Goal: Task Accomplishment & Management: Use online tool/utility

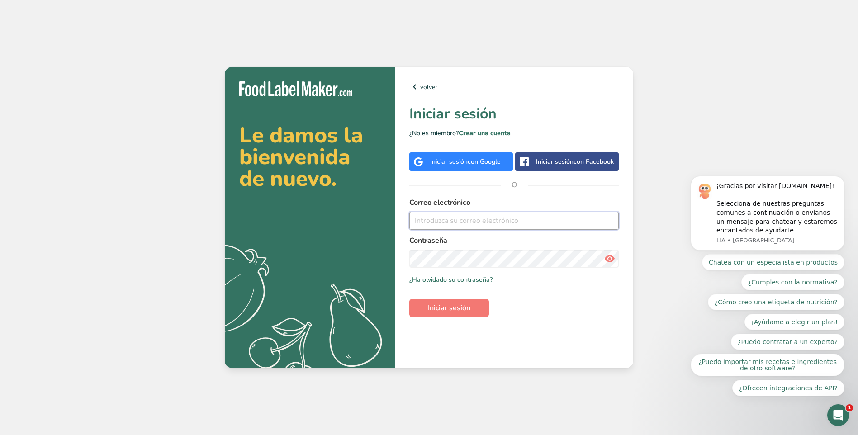
type input "[DOMAIN_NAME][EMAIL_ADDRESS][DOMAIN_NAME]"
click at [493, 220] on input "[DOMAIN_NAME][EMAIL_ADDRESS][DOMAIN_NAME]" at bounding box center [513, 221] width 209 height 18
click at [608, 260] on icon at bounding box center [609, 259] width 11 height 16
click at [443, 308] on span "Iniciar sesión" at bounding box center [449, 308] width 43 height 11
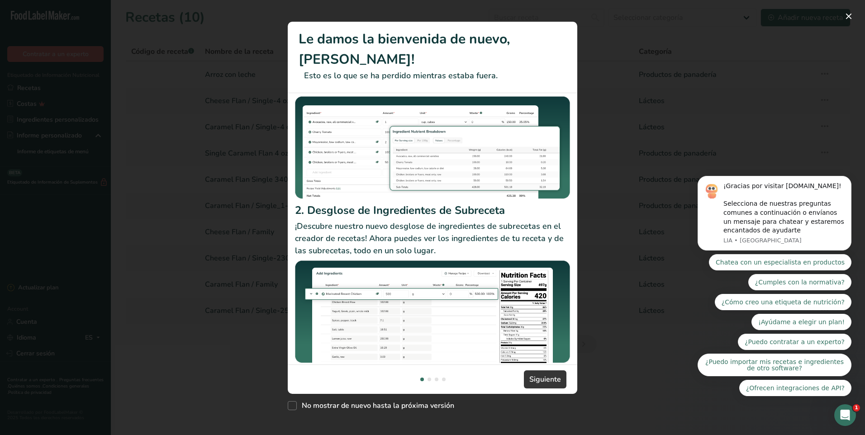
scroll to position [78, 0]
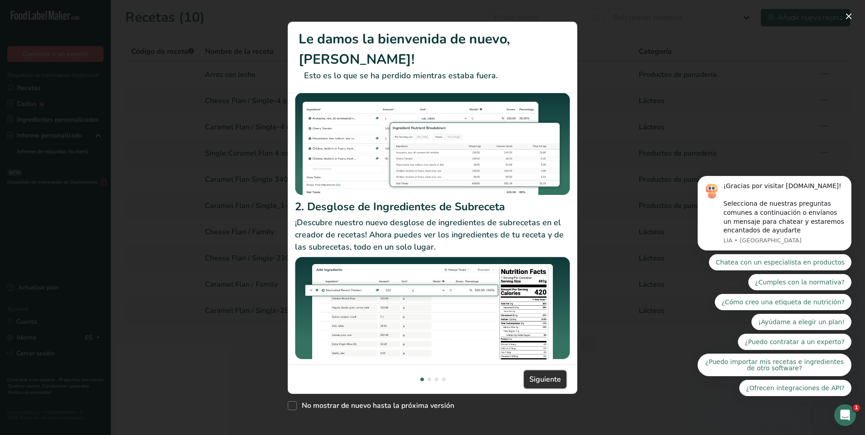
click at [540, 378] on span "Siguiente" at bounding box center [545, 379] width 32 height 11
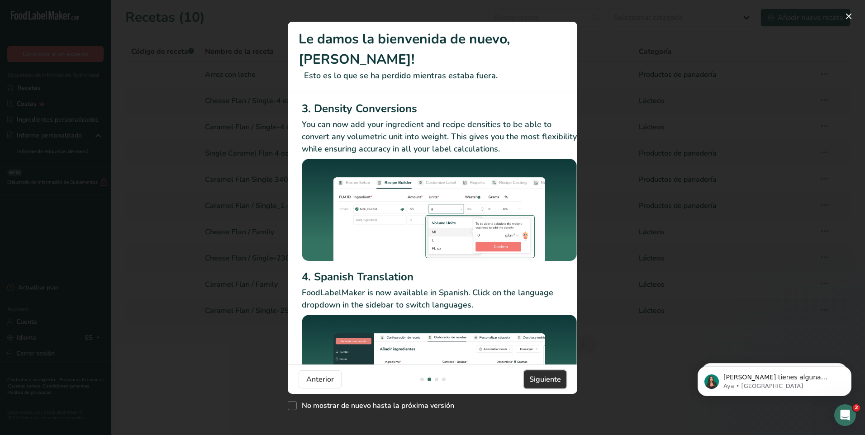
click at [541, 381] on span "Siguiente" at bounding box center [545, 379] width 32 height 11
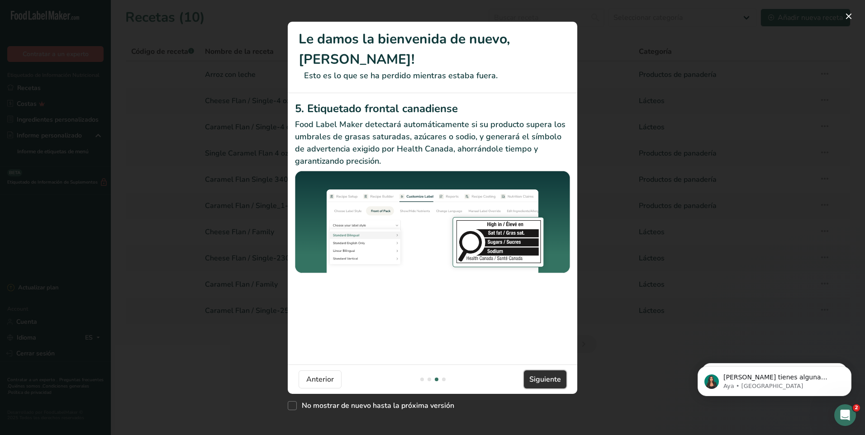
click at [541, 379] on span "Siguiente" at bounding box center [545, 379] width 32 height 11
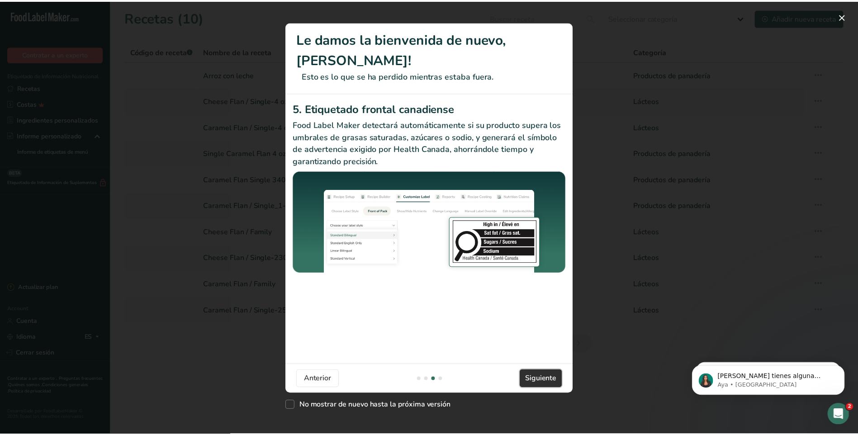
scroll to position [0, 862]
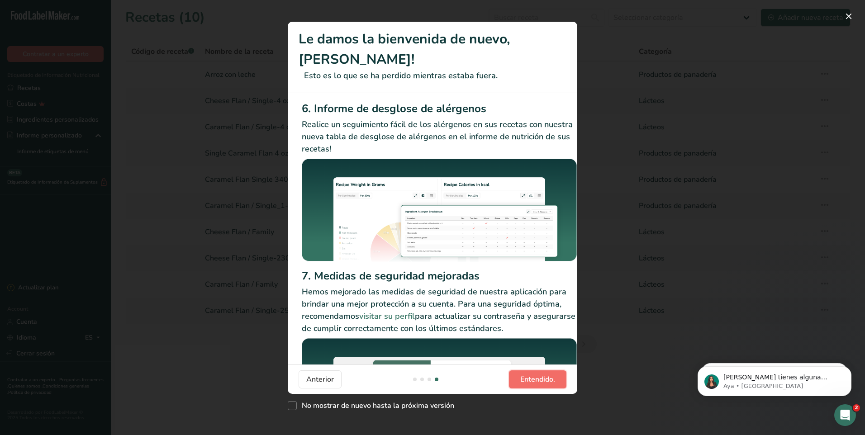
click at [541, 379] on span "Entendido." at bounding box center [537, 379] width 35 height 11
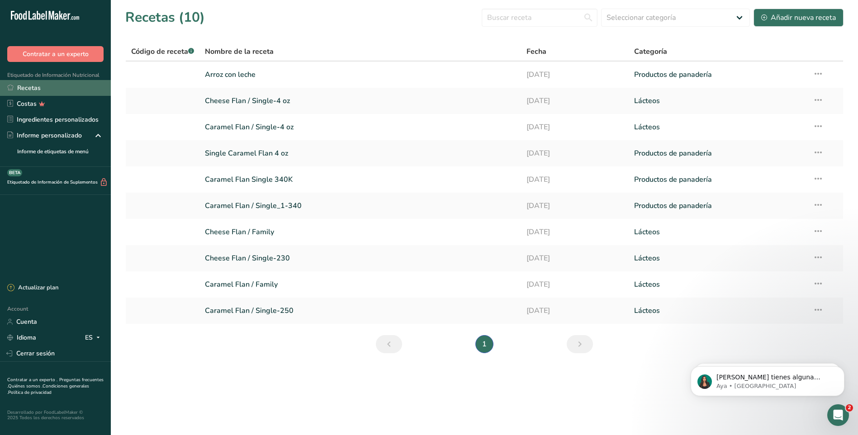
click at [14, 85] on link "Recetas" at bounding box center [55, 88] width 111 height 16
click at [249, 211] on link "Caramel Flan / Single_1-340" at bounding box center [360, 205] width 311 height 19
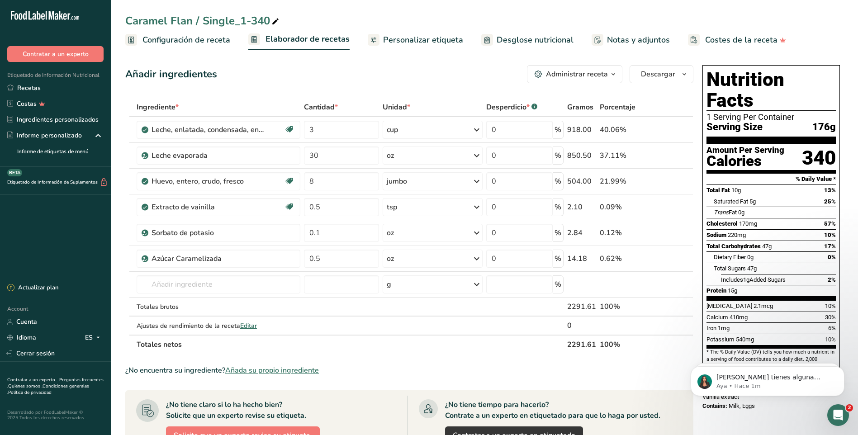
click at [617, 74] on icon "button" at bounding box center [613, 74] width 7 height 11
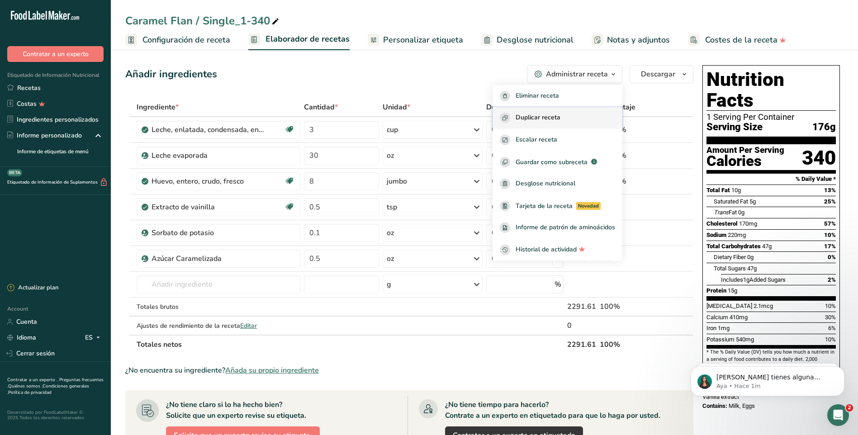
click at [557, 118] on span "Duplicar receta" at bounding box center [538, 118] width 45 height 10
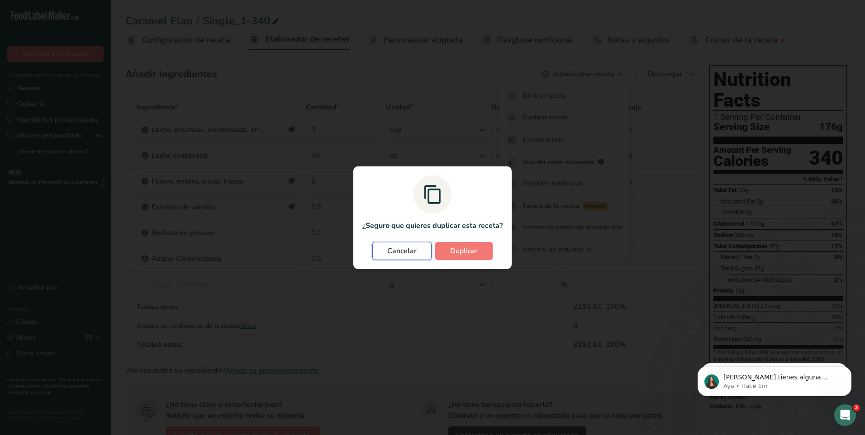
drag, startPoint x: 406, startPoint y: 252, endPoint x: 403, endPoint y: 264, distance: 12.6
click at [405, 256] on span "Cancelar" at bounding box center [401, 251] width 29 height 11
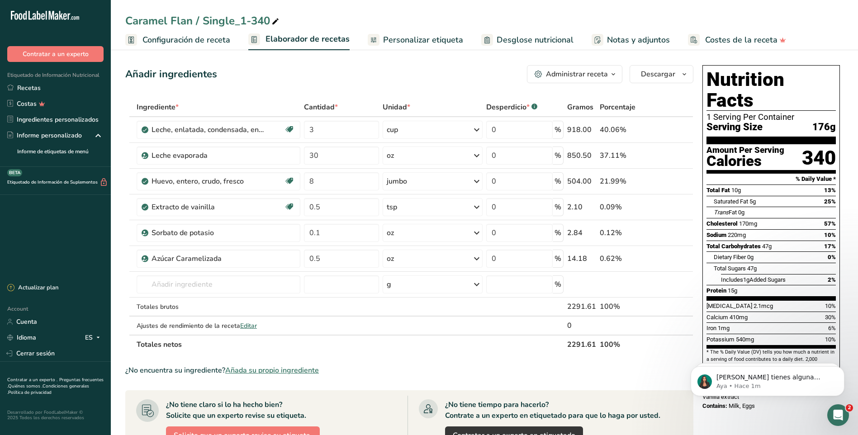
click at [614, 75] on icon "button" at bounding box center [613, 74] width 7 height 11
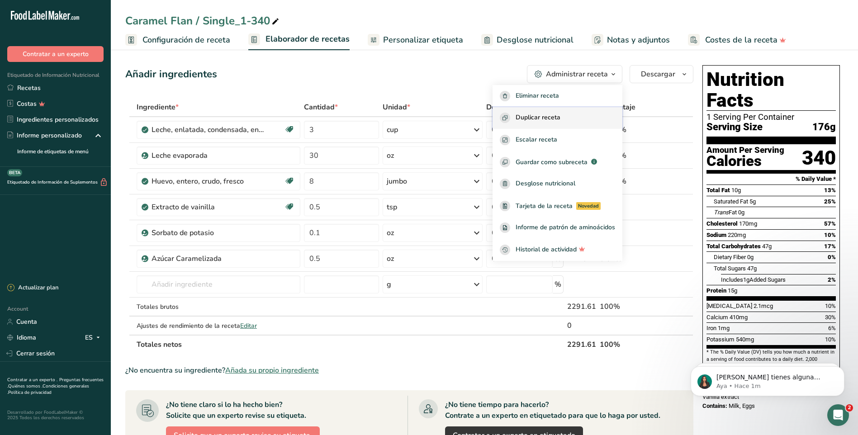
click at [567, 119] on div "Duplicar receta" at bounding box center [557, 118] width 115 height 10
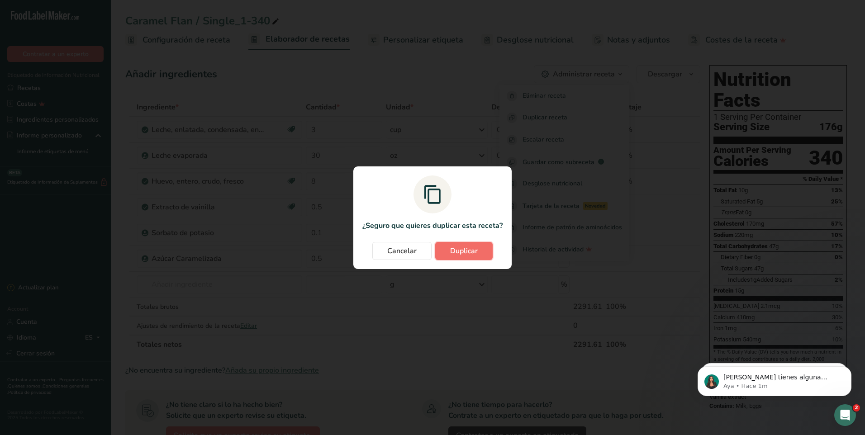
click at [470, 252] on span "Duplicar" at bounding box center [464, 251] width 28 height 11
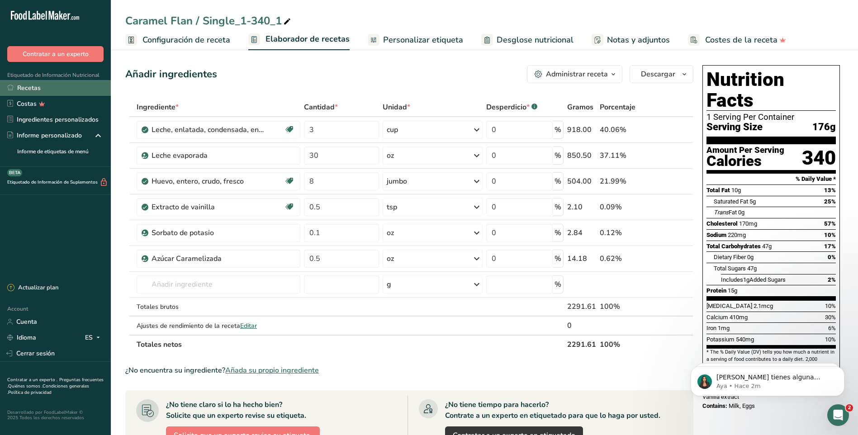
click at [41, 90] on link "Recetas" at bounding box center [55, 88] width 111 height 16
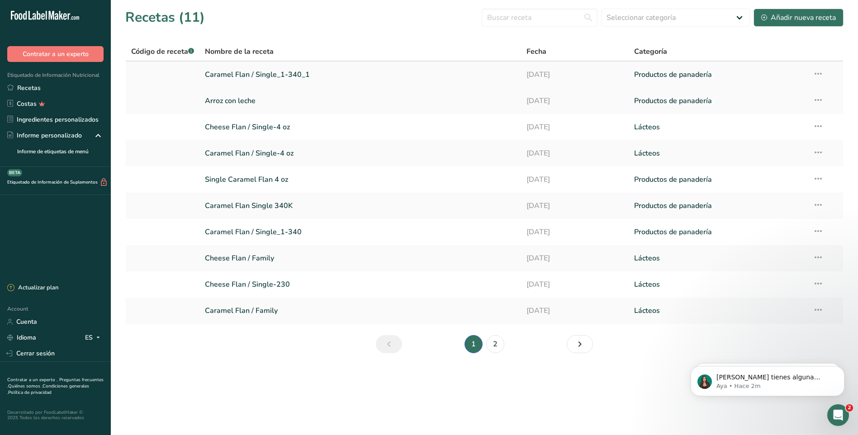
drag, startPoint x: 289, startPoint y: 76, endPoint x: 275, endPoint y: 73, distance: 14.3
click at [275, 73] on link "Caramel Flan / Single_1-340_1" at bounding box center [360, 74] width 311 height 19
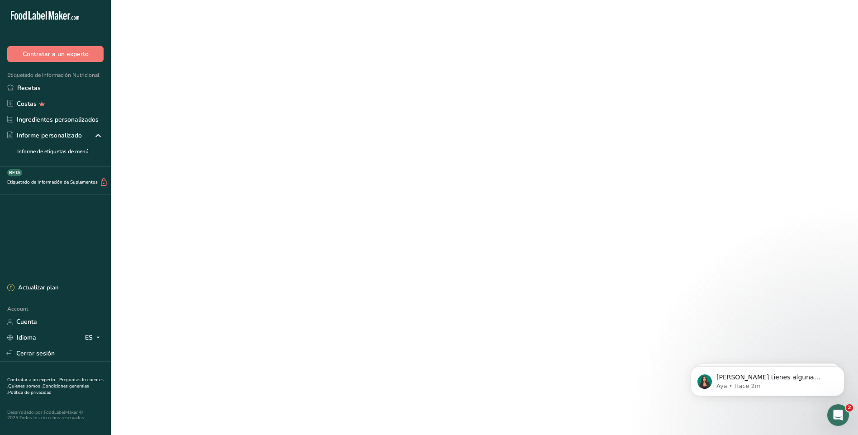
click at [275, 73] on link "Caramel Flan / Single_1-340_1" at bounding box center [360, 74] width 311 height 19
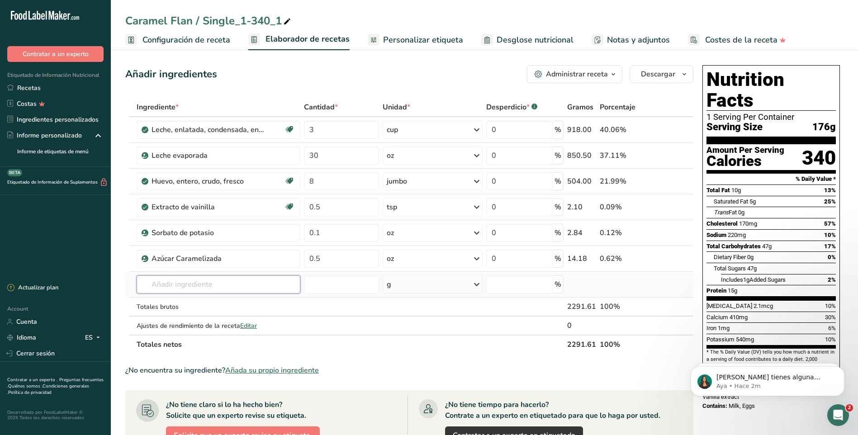
click at [172, 286] on input "text" at bounding box center [219, 285] width 164 height 18
type input "c"
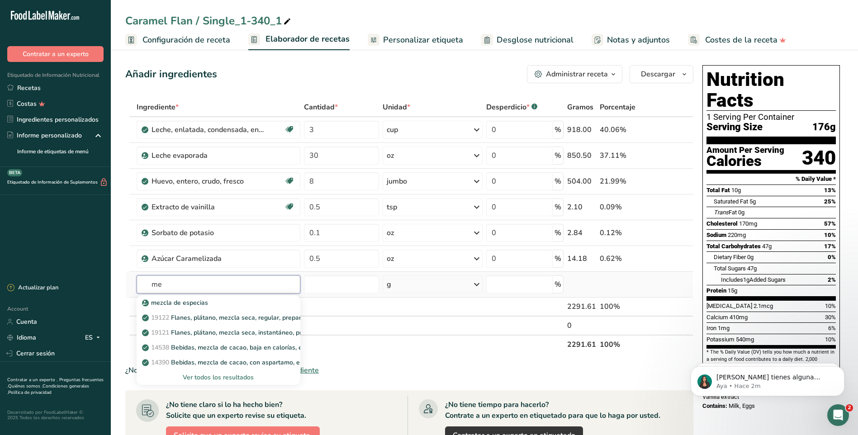
type input "m"
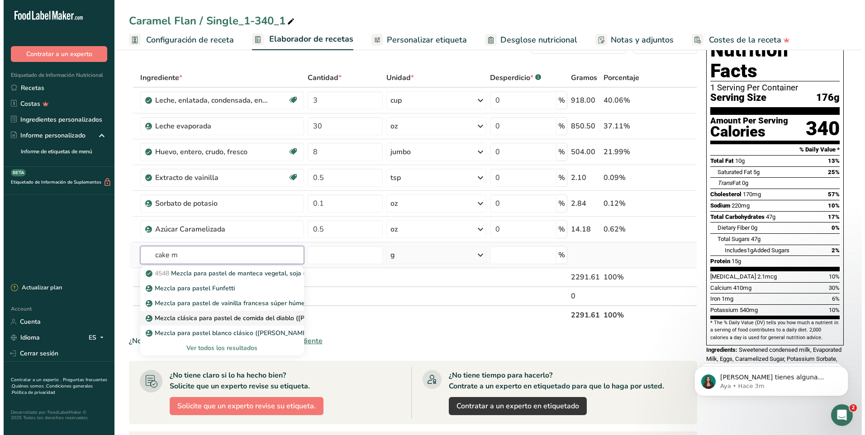
scroll to position [45, 0]
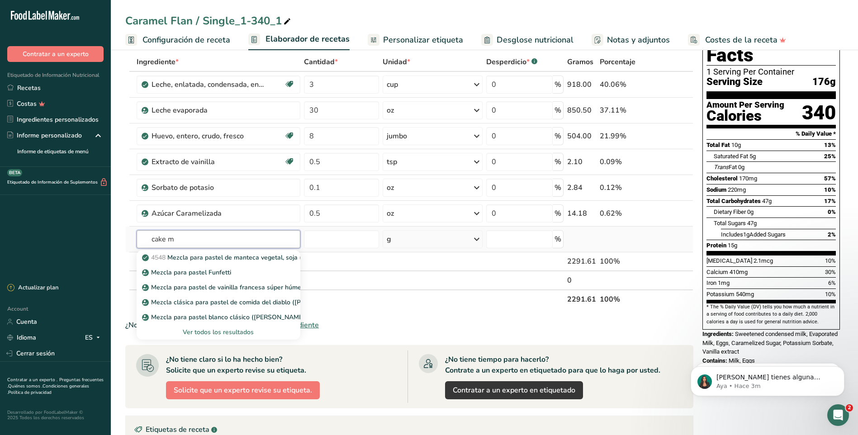
type input "cake m"
click at [216, 333] on div "Ver todos los resultados" at bounding box center [218, 333] width 149 height 10
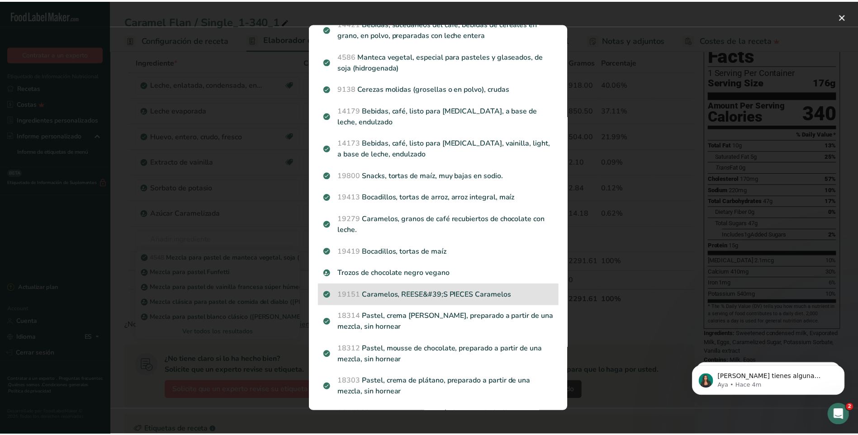
scroll to position [973, 0]
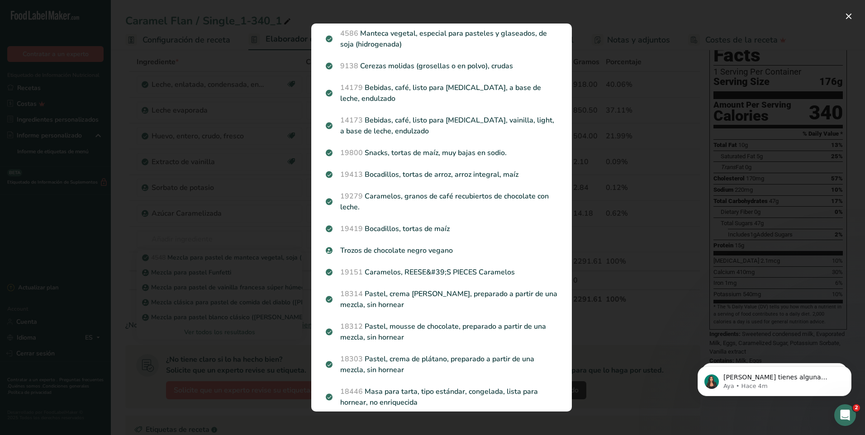
click at [225, 217] on div "Search results modal" at bounding box center [432, 217] width 865 height 435
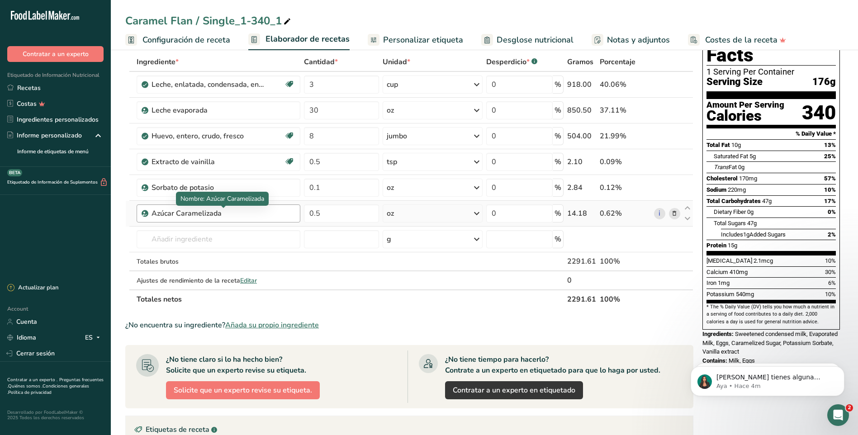
click at [242, 211] on div "Azúcar Caramelizada" at bounding box center [208, 213] width 113 height 11
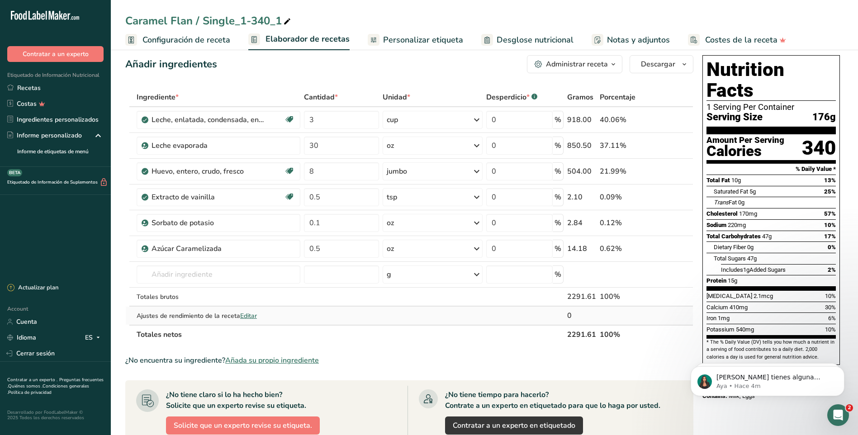
scroll to position [0, 0]
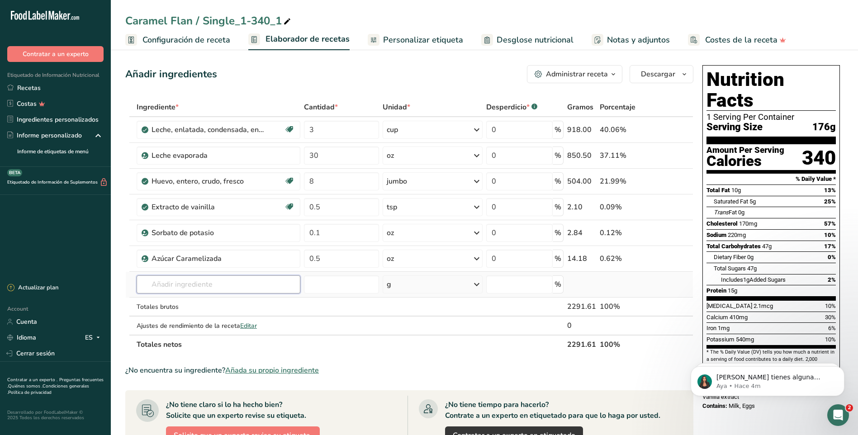
click at [205, 283] on input "text" at bounding box center [219, 285] width 164 height 18
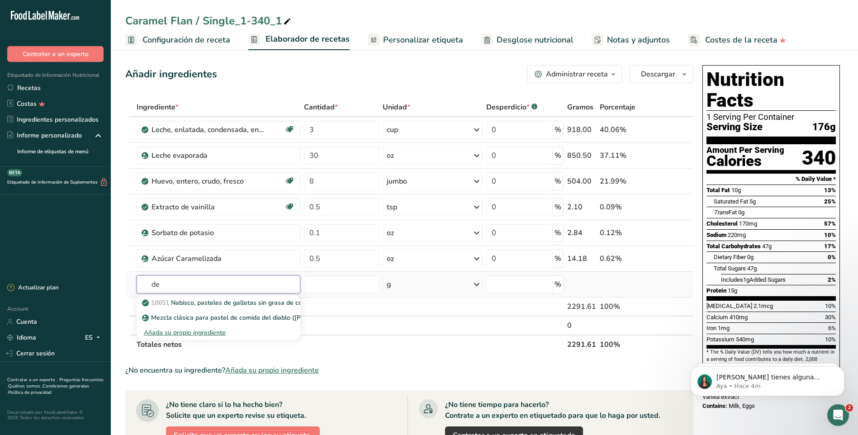
type input "d"
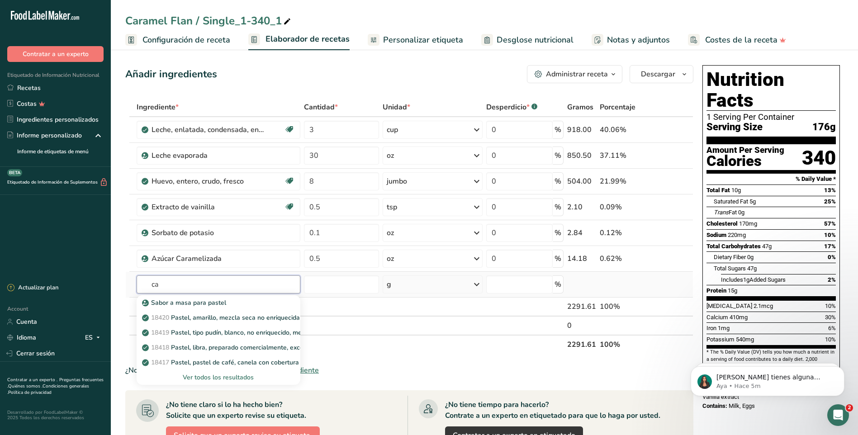
type input "c"
type input "m"
type input "c"
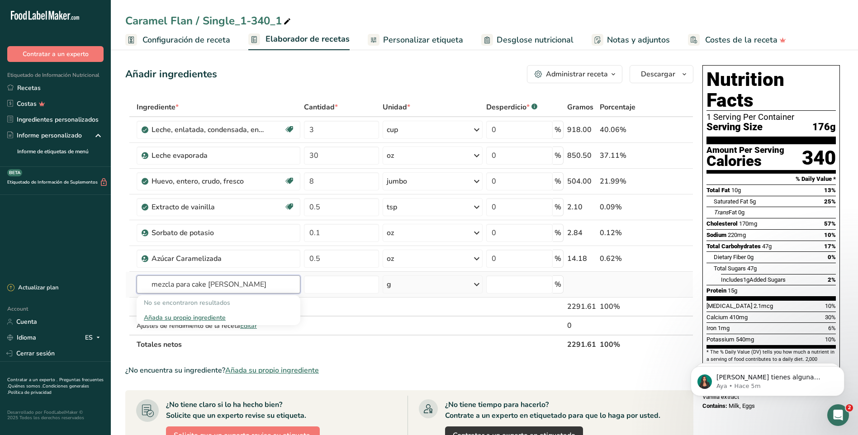
type input "mezcla para cake [PERSON_NAME]"
click at [177, 317] on div "Añada su propio ingrediente" at bounding box center [218, 318] width 149 height 10
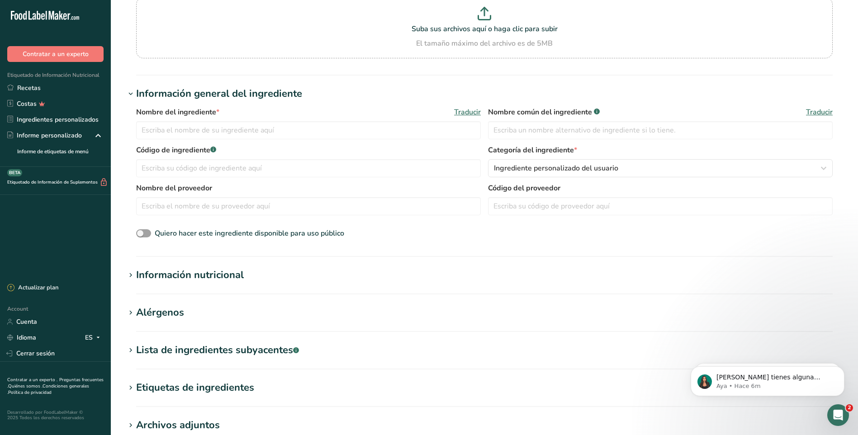
scroll to position [136, 0]
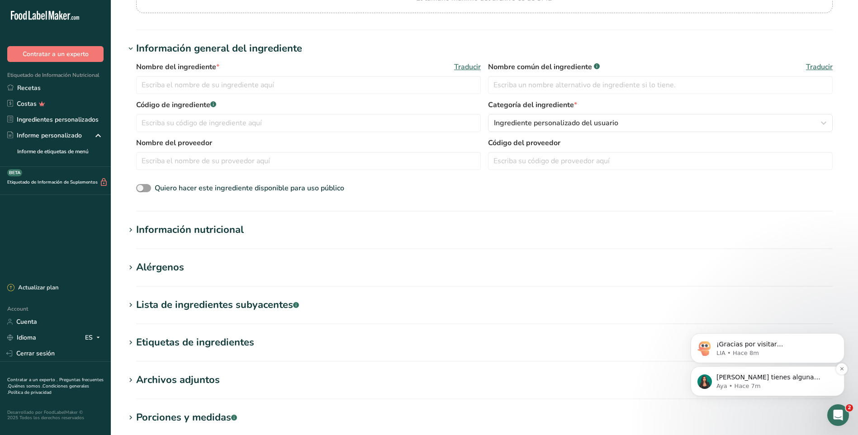
click at [736, 377] on p "[PERSON_NAME] tienes alguna pregunta no dudes en consultarnos. ¡Estamos aquí pa…" at bounding box center [775, 377] width 117 height 9
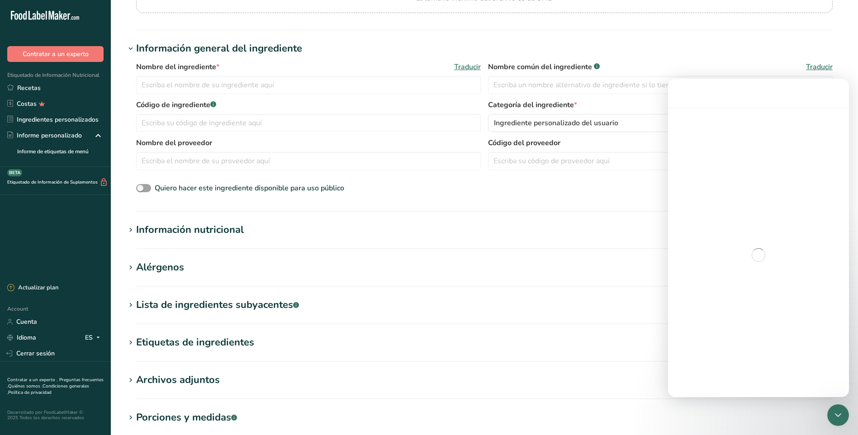
scroll to position [0, 0]
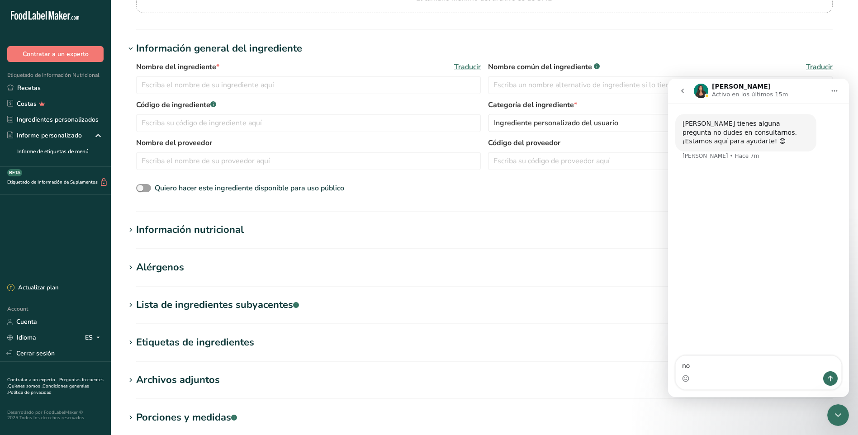
type textarea "n"
type textarea "hola"
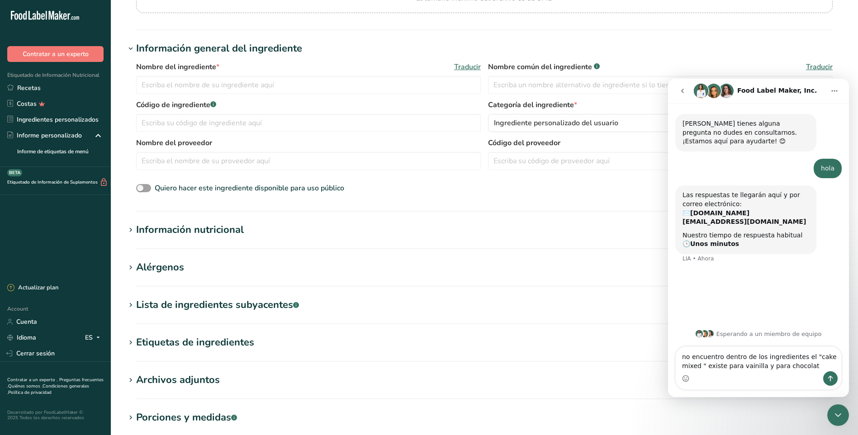
type textarea "no encuentro dentro de los ingredientes el "cake mixed " existe para vainilla y…"
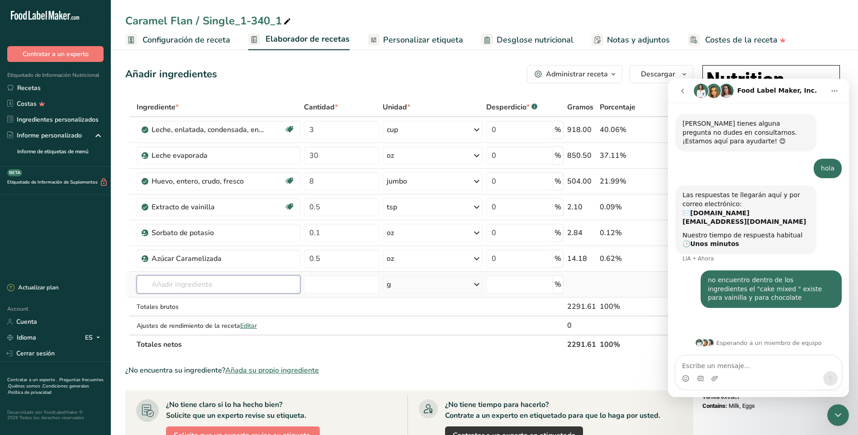
click at [173, 286] on input "text" at bounding box center [219, 285] width 164 height 18
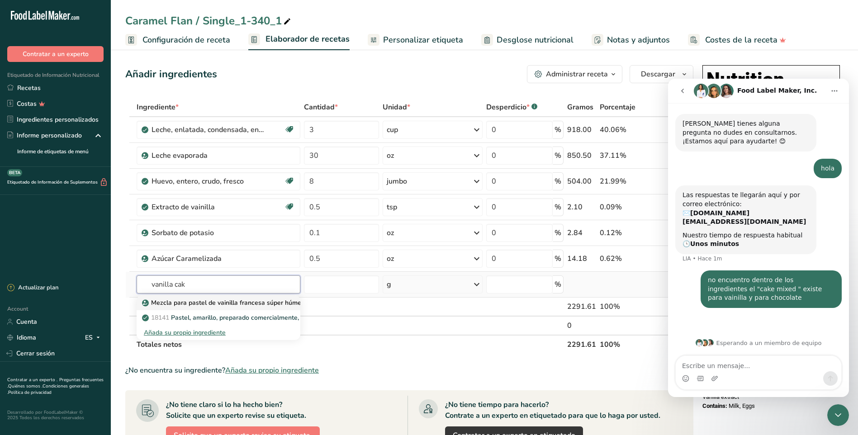
type input "vanilla cak"
click at [202, 303] on p "Mezcla para pastel de vainilla francesa súper húmeda ([PERSON_NAME])" at bounding box center [255, 303] width 222 height 10
type input "Super Moist French Vanilla Cake Mix ([PERSON_NAME])"
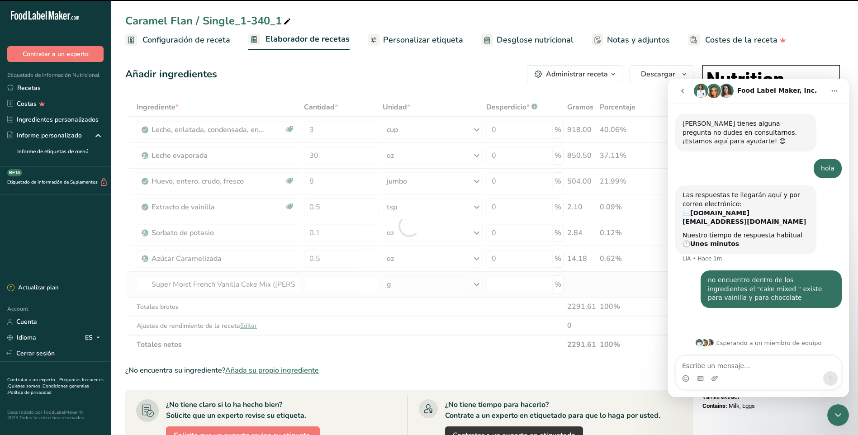
type input "0"
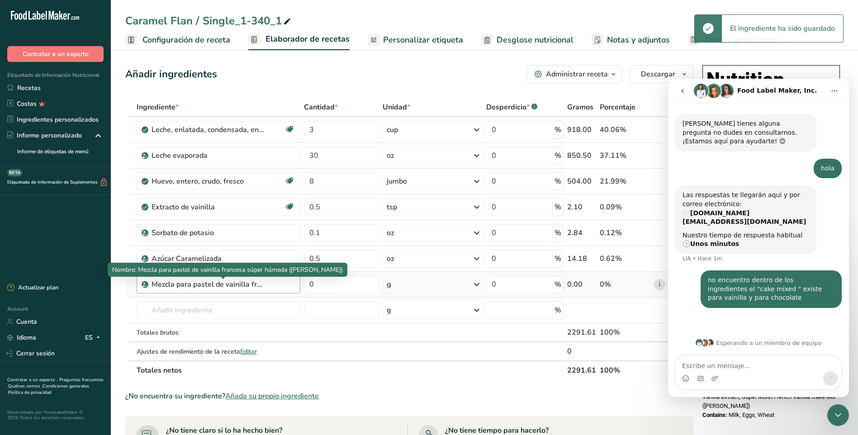
click at [244, 286] on div "Mezcla para pastel de vainilla francesa súper húmeda ([PERSON_NAME])" at bounding box center [208, 284] width 113 height 11
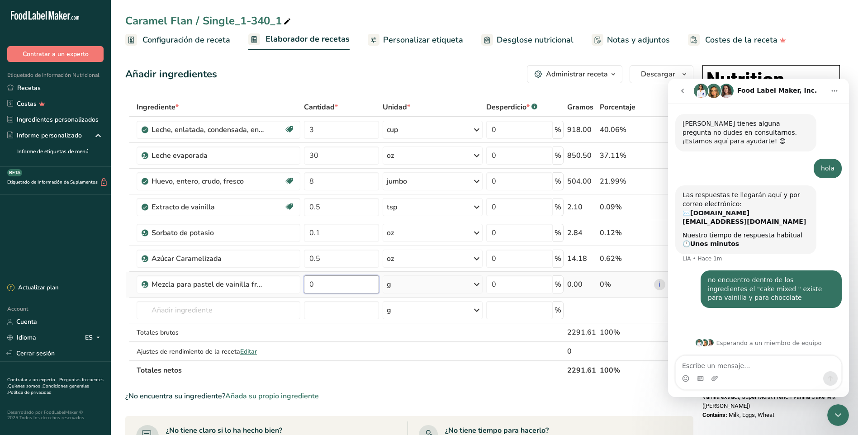
click at [334, 291] on input "0" at bounding box center [341, 285] width 75 height 18
type input "432"
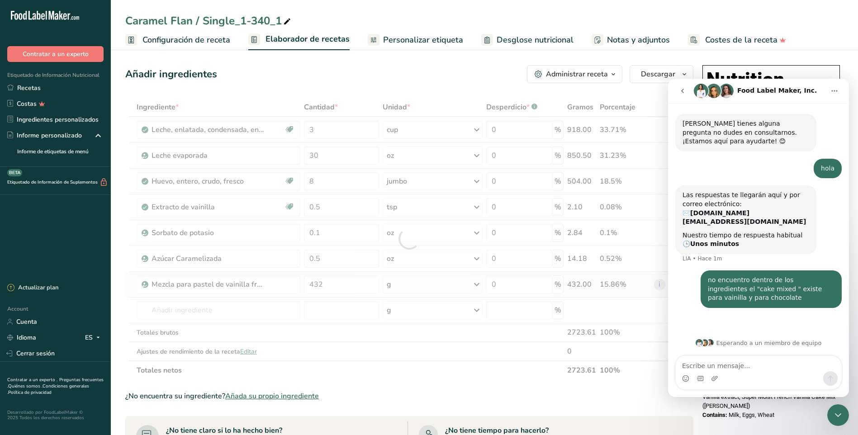
click at [406, 281] on div "Ingrediente * Cantidad * Unidad * Desperdicio * .a-a{fill:#347362;}.b-a{fill:#f…" at bounding box center [409, 239] width 568 height 282
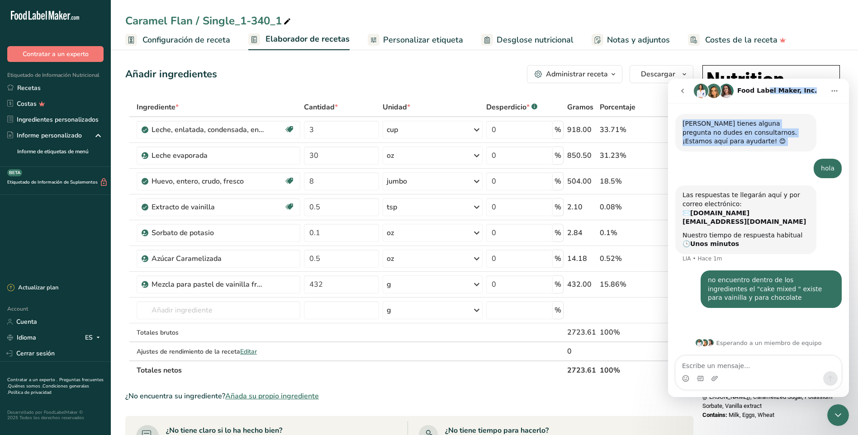
drag, startPoint x: 765, startPoint y: 86, endPoint x: 825, endPoint y: 168, distance: 102.6
click at [825, 168] on div "Food Label Maker, Inc. Si tienes alguna pregunta no dudes en consultarnos. ¡Est…" at bounding box center [758, 238] width 181 height 319
click at [512, 282] on input "0" at bounding box center [519, 285] width 67 height 18
drag, startPoint x: 679, startPoint y: 86, endPoint x: 832, endPoint y: 94, distance: 153.1
click at [822, 84] on div "Food Label Maker, Inc." at bounding box center [758, 90] width 169 height 17
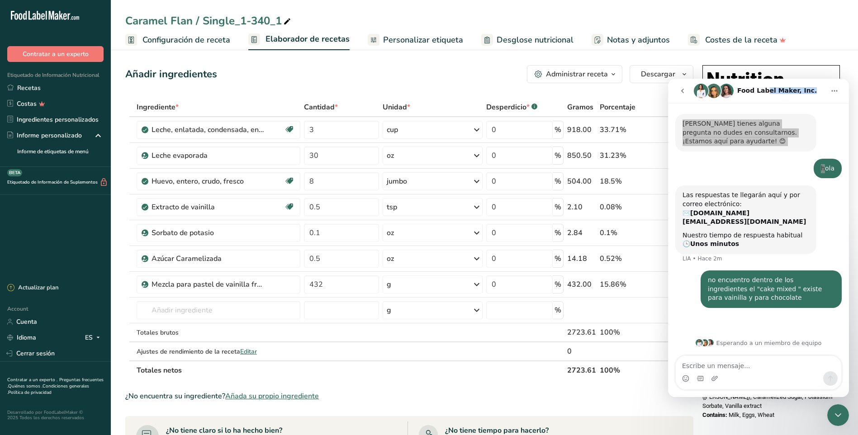
click at [821, 29] on ul "Configuración de receta Elaborador de recetas Personalizar etiqueta Desglose nu…" at bounding box center [484, 39] width 747 height 21
click at [836, 411] on icon "Cerrar Intercom Messenger" at bounding box center [838, 415] width 11 height 11
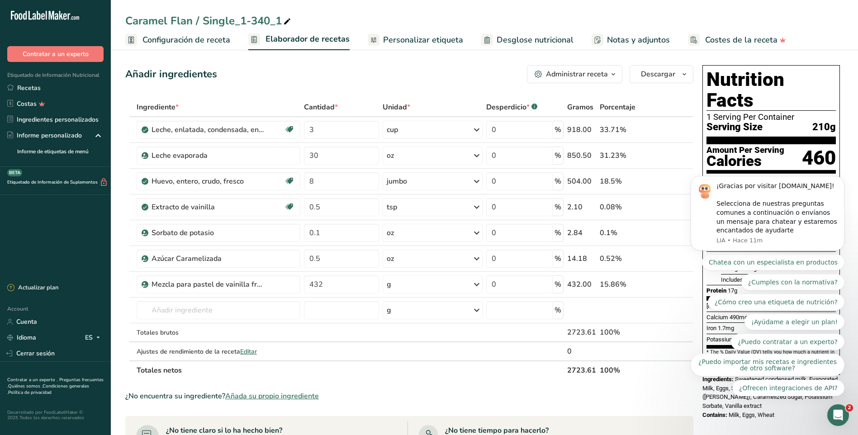
click html "¡Gracias por visitar [DOMAIN_NAME]! Selecciona de nuestras preguntas comunes a …"
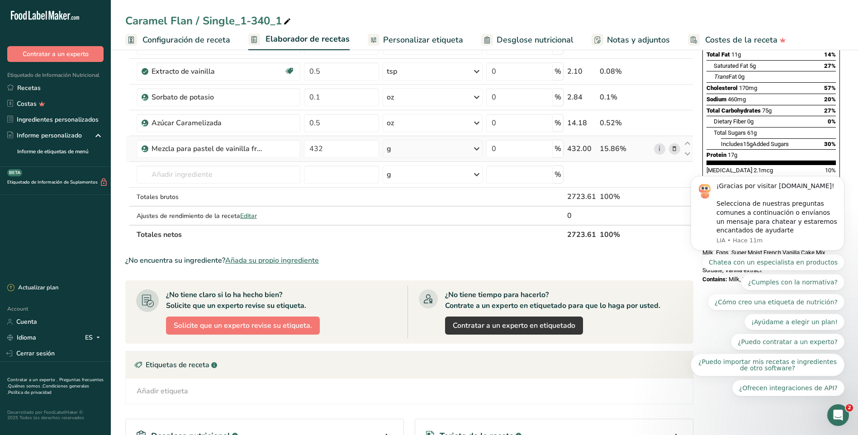
scroll to position [181, 0]
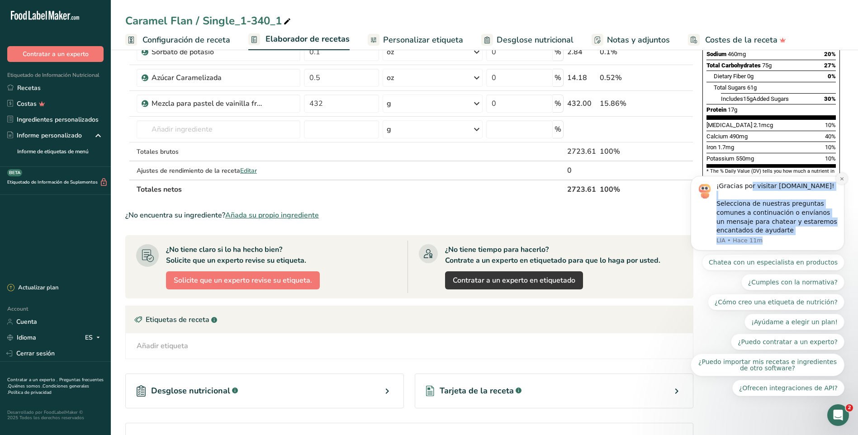
drag, startPoint x: 746, startPoint y: 181, endPoint x: 839, endPoint y: 180, distance: 93.2
click at [839, 180] on div "¡Gracias por visitar [DOMAIN_NAME]! Selecciona de nuestras preguntas comunes a …" at bounding box center [768, 213] width 154 height 75
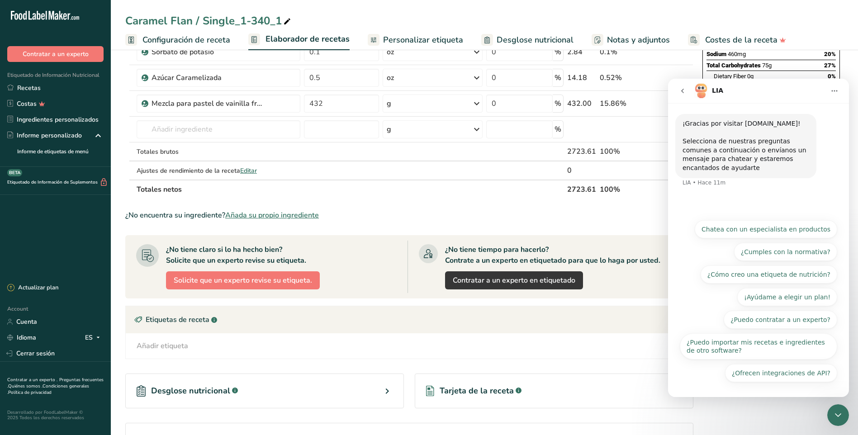
click at [835, 418] on icon "Cerrar Intercom Messenger" at bounding box center [838, 415] width 11 height 11
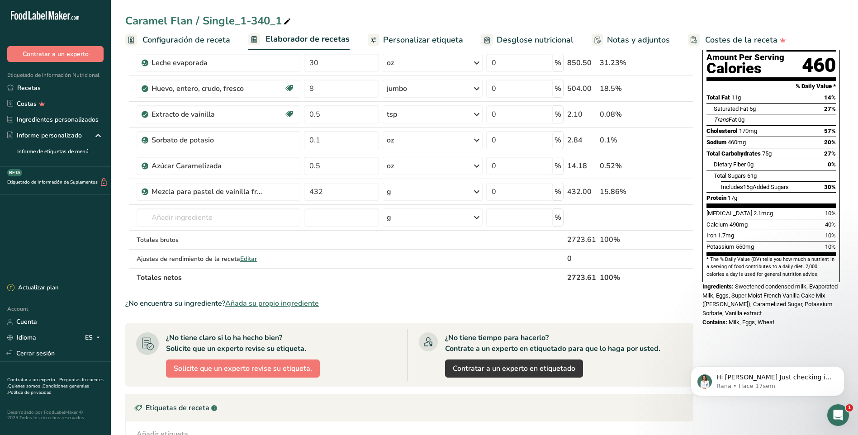
scroll to position [90, 0]
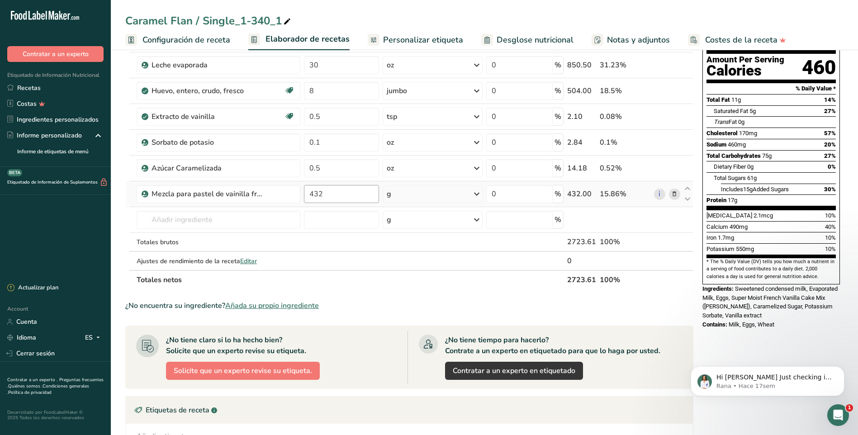
drag, startPoint x: 250, startPoint y: 196, endPoint x: 322, endPoint y: 192, distance: 72.0
click at [322, 192] on tr "Mezcla para pastel de vainilla francesa súper húmeda ([PERSON_NAME]) 432 g Unid…" at bounding box center [409, 194] width 567 height 26
click at [291, 195] on div "Mezcla para pastel de vainilla francesa súper húmeda ([PERSON_NAME])" at bounding box center [223, 194] width 143 height 11
click at [294, 195] on div "Mezcla para pastel de vainilla francesa súper húmeda ([PERSON_NAME])" at bounding box center [223, 194] width 143 height 11
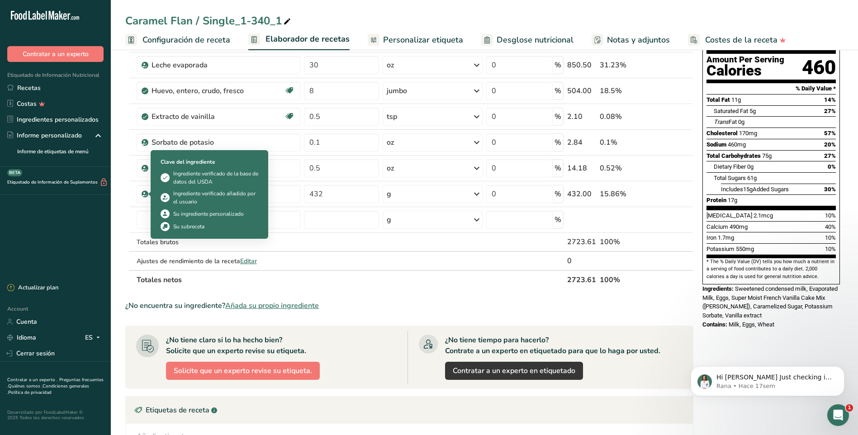
click at [177, 213] on div "Su ingrediente personalizado" at bounding box center [208, 214] width 71 height 8
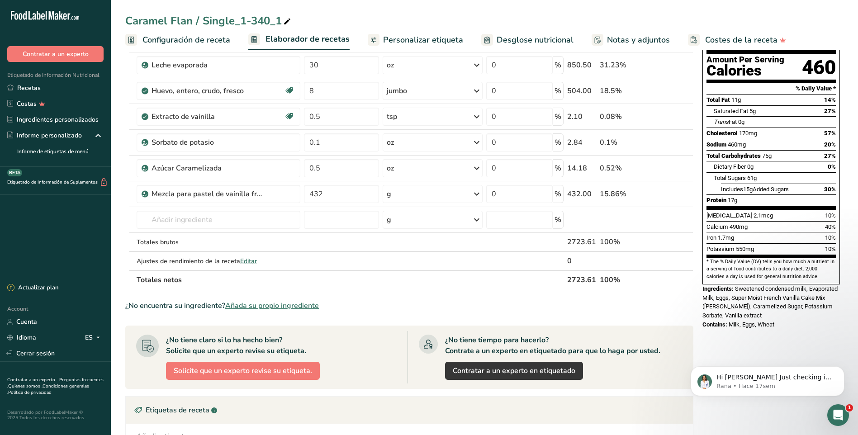
click at [124, 209] on section "Añadir ingredientes Administrar receta Eliminar receta Duplicar receta Escalar …" at bounding box center [484, 287] width 747 height 660
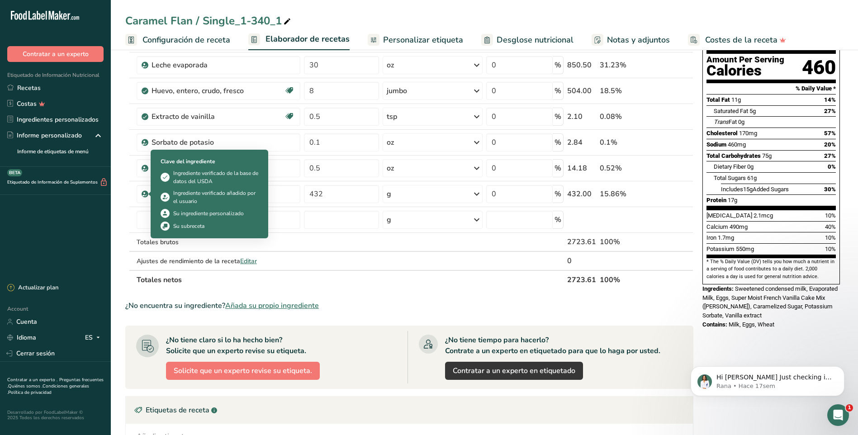
click at [148, 194] on div at bounding box center [149, 194] width 2 height 5
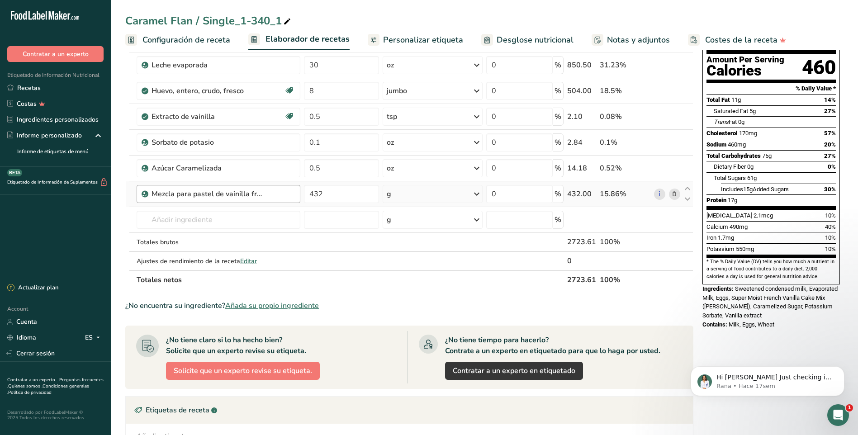
click at [280, 195] on div "Mezcla para pastel de vainilla francesa súper húmeda ([PERSON_NAME])" at bounding box center [223, 194] width 143 height 11
click at [288, 194] on div "Mezcla para pastel de vainilla francesa súper húmeda ([PERSON_NAME])" at bounding box center [223, 194] width 143 height 11
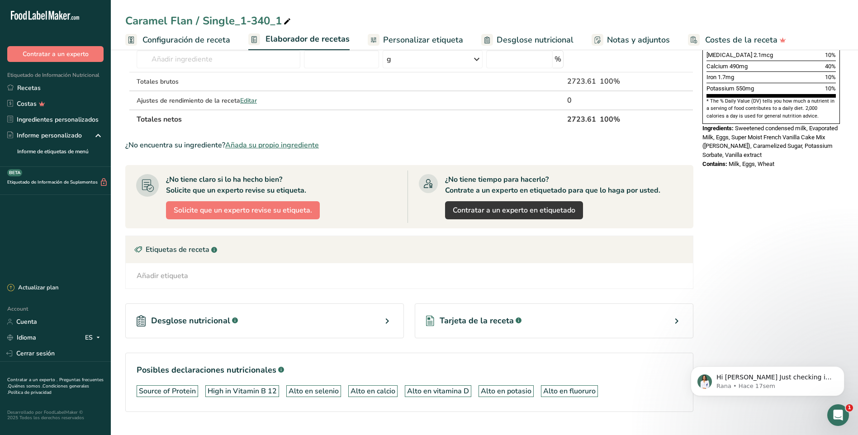
scroll to position [271, 0]
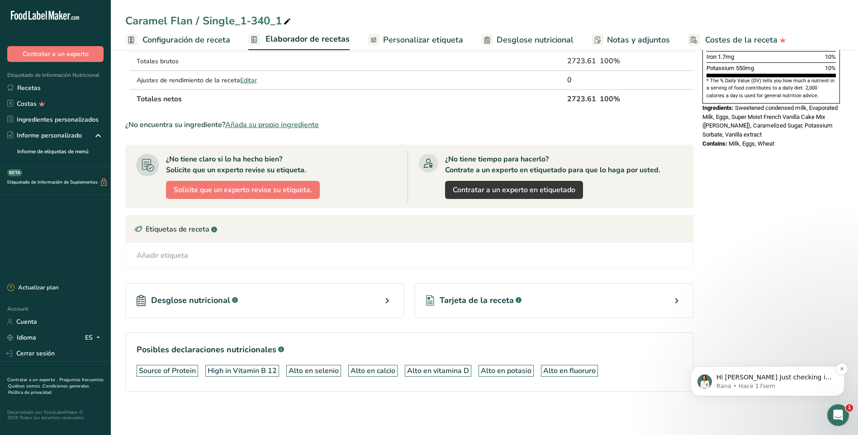
click at [742, 379] on p "Hi [PERSON_NAME] Just checking in! How’s everything going with FLM so far? If y…" at bounding box center [775, 377] width 117 height 9
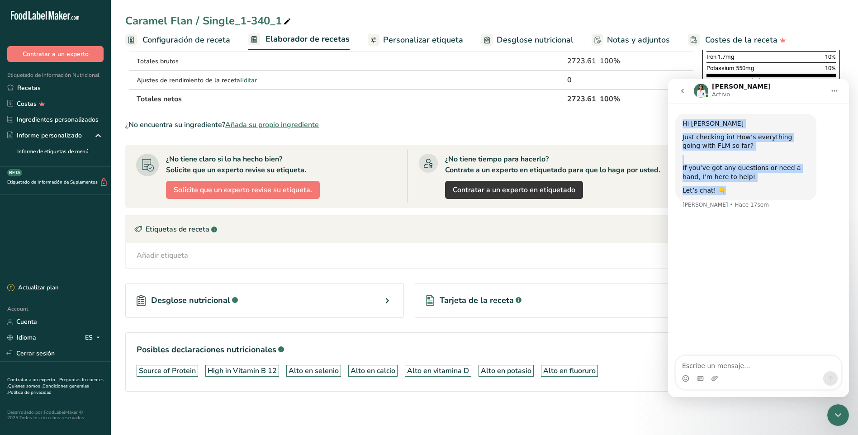
drag, startPoint x: 761, startPoint y: 88, endPoint x: 795, endPoint y: 314, distance: 229.2
click at [795, 314] on div "Rana Activo Hi [PERSON_NAME] Just checking in! How’s everything going with FLM …" at bounding box center [758, 238] width 181 height 319
click at [797, 159] on div "If you’ve got any questions or need a hand, I’m here to help!" at bounding box center [746, 168] width 127 height 27
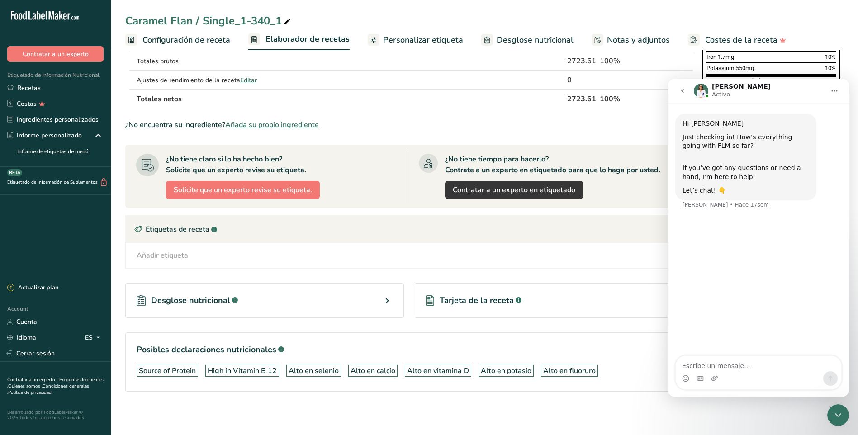
drag, startPoint x: 778, startPoint y: 299, endPoint x: 848, endPoint y: 280, distance: 72.3
click at [780, 298] on div "Hi [PERSON_NAME] Just checking in! How’s everything going with FLM so far? If y…" at bounding box center [758, 230] width 181 height 254
click at [838, 417] on icon "Cerrar Intercom Messenger" at bounding box center [838, 416] width 6 height 4
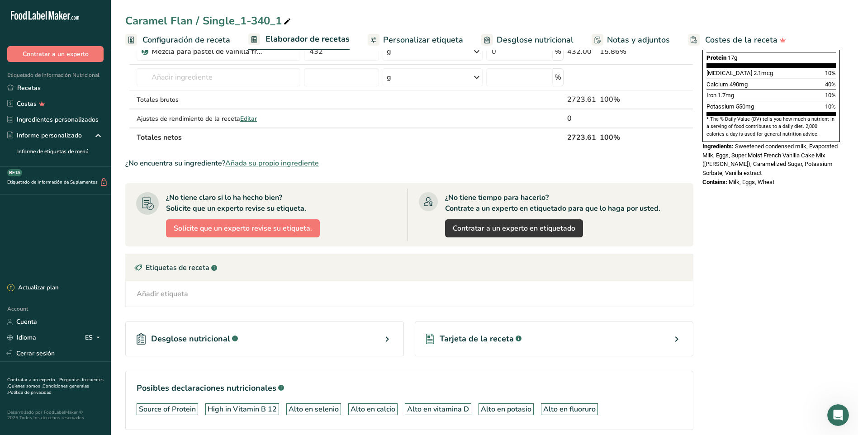
scroll to position [181, 0]
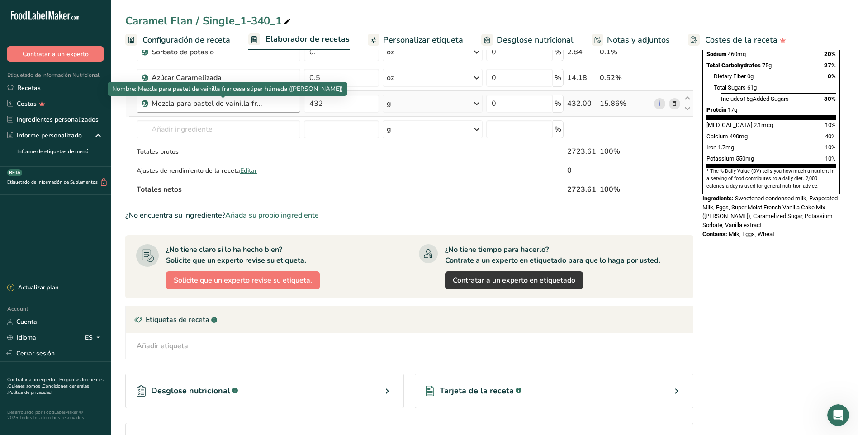
click at [281, 109] on div "Mezcla para pastel de vainilla francesa súper húmeda ([PERSON_NAME])" at bounding box center [223, 103] width 143 height 11
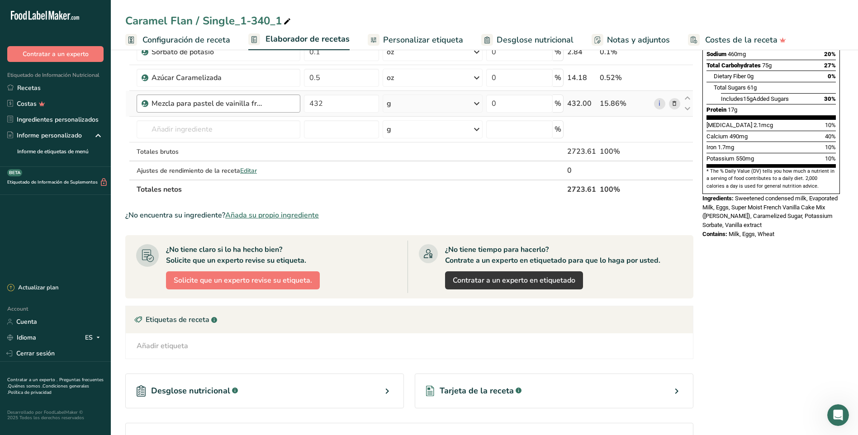
click at [293, 106] on div "Mezcla para pastel de vainilla francesa súper húmeda ([PERSON_NAME])" at bounding box center [223, 103] width 143 height 11
click at [177, 131] on input "text" at bounding box center [219, 129] width 164 height 18
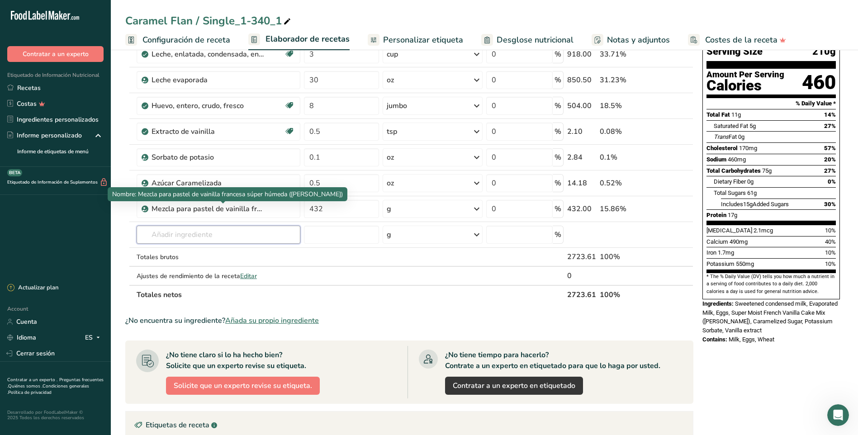
scroll to position [90, 0]
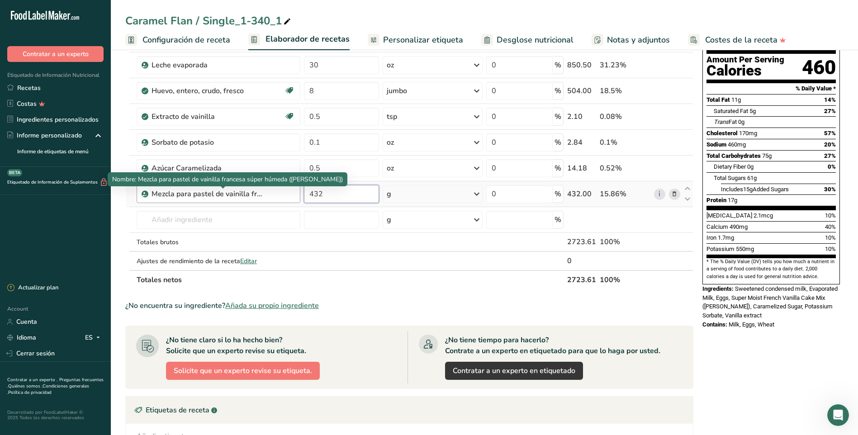
drag, startPoint x: 333, startPoint y: 191, endPoint x: 218, endPoint y: 191, distance: 115.4
click at [218, 191] on tr "Mezcla para pastel de vainilla francesa súper húmeda ([PERSON_NAME]) 432 g Unid…" at bounding box center [409, 194] width 567 height 26
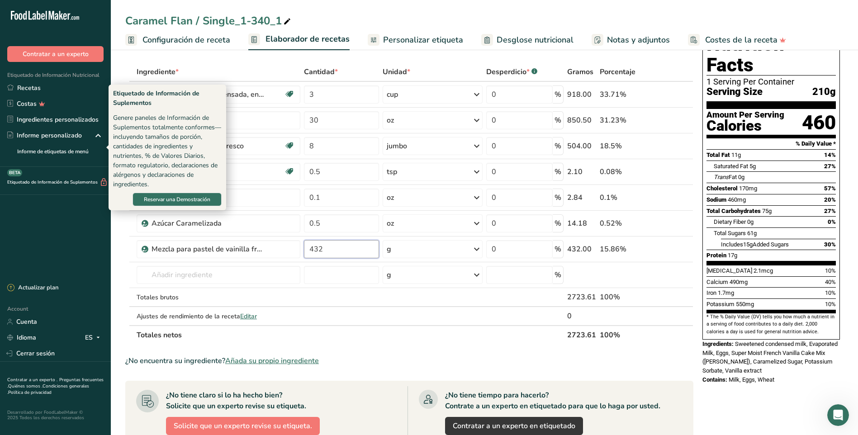
scroll to position [0, 0]
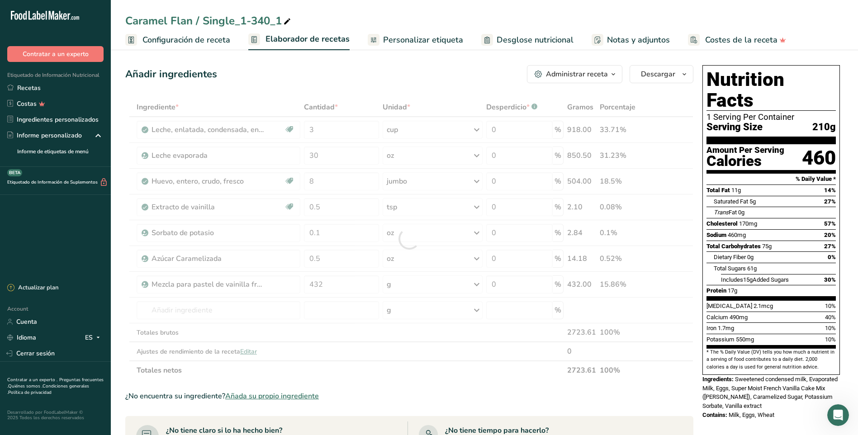
click at [128, 41] on rect at bounding box center [131, 40] width 12 height 12
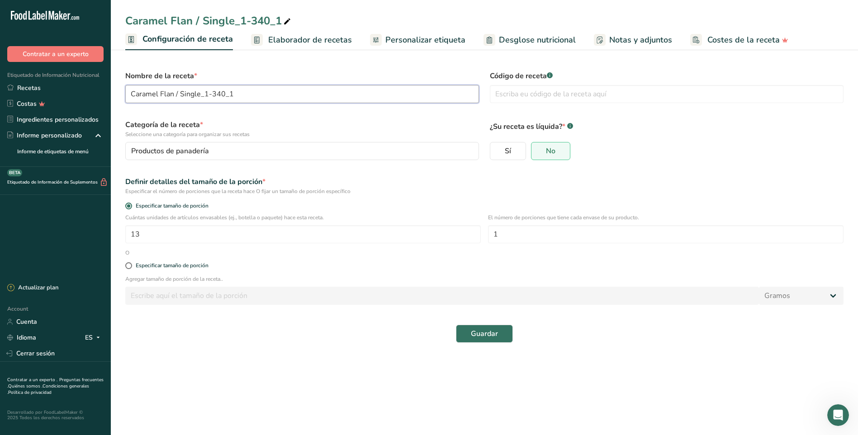
click at [133, 93] on input "Caramel Flan / Single_1-340_1" at bounding box center [302, 94] width 354 height 18
click at [253, 95] on input "Vnela Flan / Single_1-340_1" at bounding box center [302, 94] width 354 height 18
drag, startPoint x: 168, startPoint y: 93, endPoint x: 322, endPoint y: 96, distance: 153.9
click at [322, 96] on input "Vnela Flan / Single_1-340_1" at bounding box center [302, 94] width 354 height 18
click at [212, 92] on input "V-[PERSON_NAME] Flan 5.5 Oz" at bounding box center [302, 94] width 354 height 18
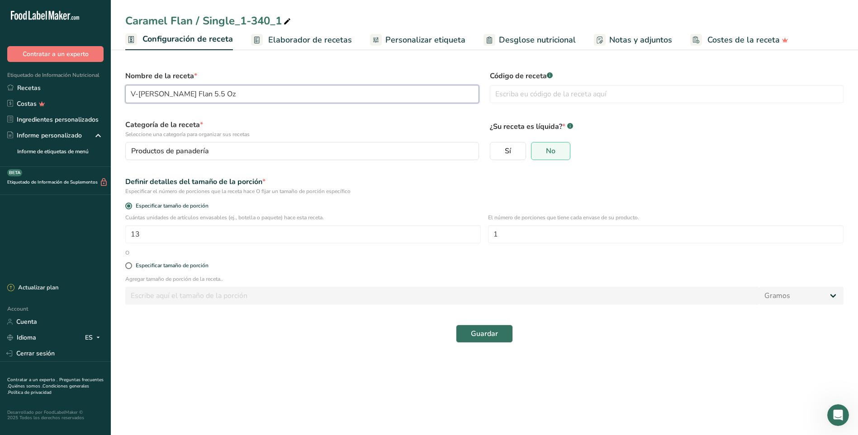
click at [212, 99] on input "V-[PERSON_NAME] Flan 5.5 Oz" at bounding box center [302, 94] width 354 height 18
type input "V-[PERSON_NAME] Flan 5.5 Oz"
click at [254, 152] on div "Productos de panadería" at bounding box center [299, 151] width 337 height 11
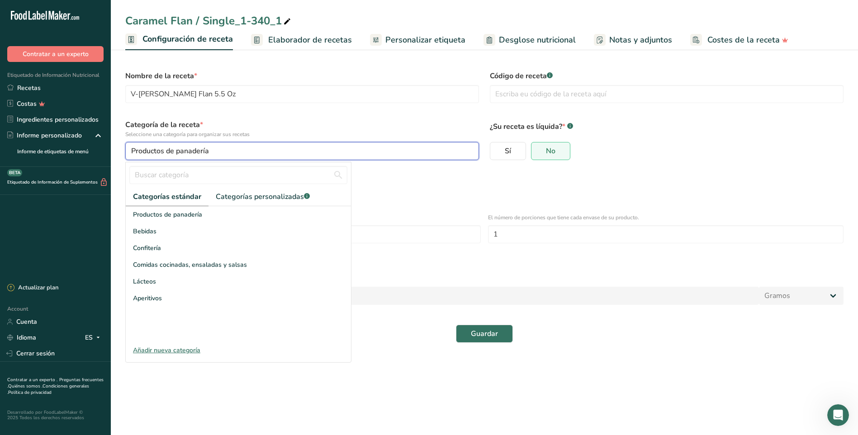
click at [224, 145] on button "Productos de panadería" at bounding box center [302, 151] width 354 height 18
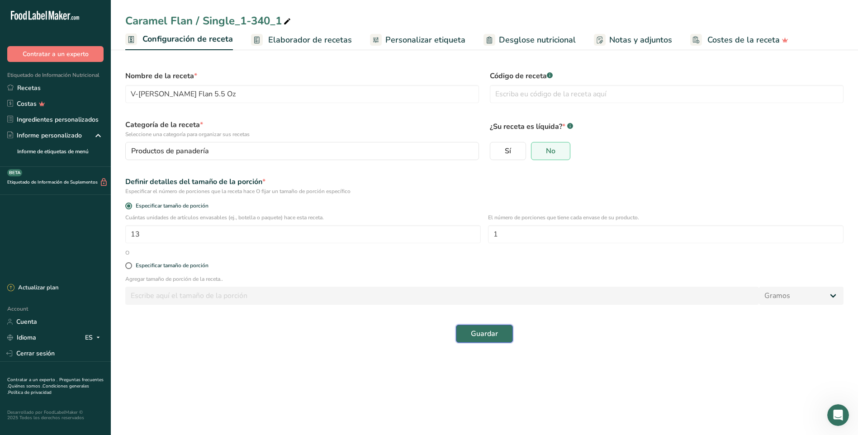
click at [486, 335] on span "Guardar" at bounding box center [484, 333] width 27 height 11
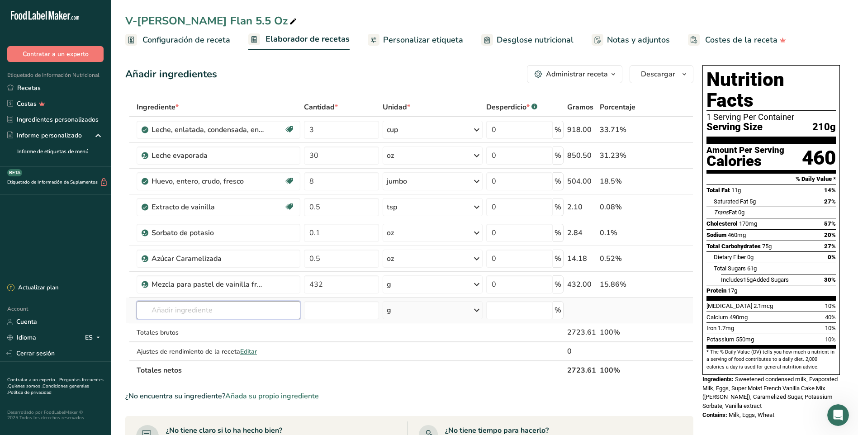
click at [155, 312] on input "text" at bounding box center [219, 310] width 164 height 18
type input "mezcla para pastel de chocolate"
click at [203, 343] on div "Añada su propio ingrediente" at bounding box center [218, 344] width 149 height 10
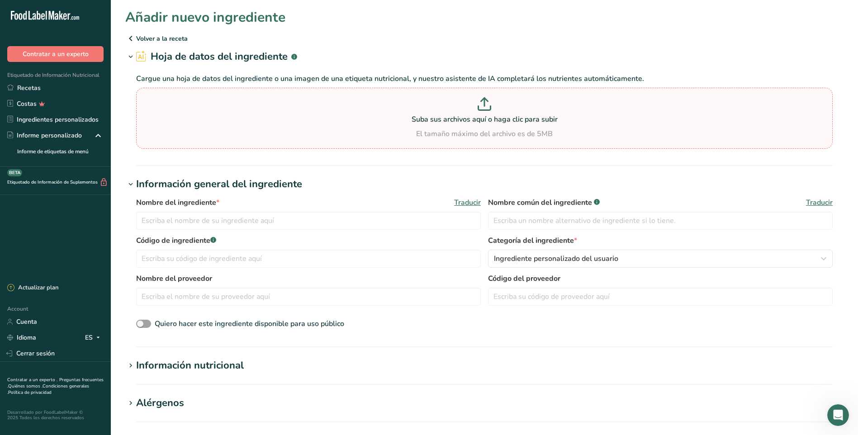
click at [484, 105] on icon at bounding box center [485, 104] width 14 height 14
click at [484, 105] on input "Suba sus archivos aquí o haga clic para subir El tamaño máximo del archivo es d…" at bounding box center [484, 118] width 697 height 61
click at [144, 58] on icon at bounding box center [141, 56] width 11 height 12
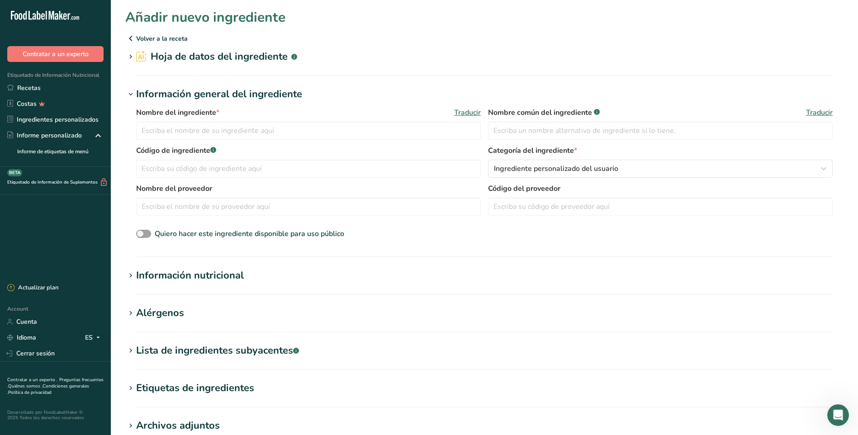
click at [140, 56] on icon at bounding box center [140, 57] width 4 height 5
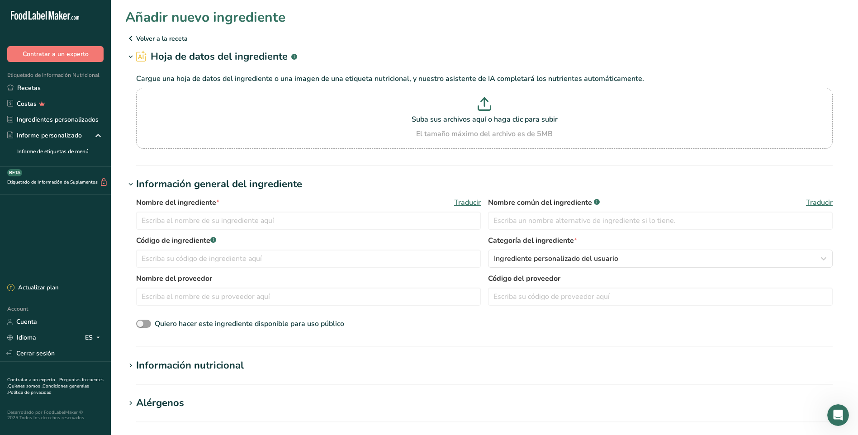
click at [132, 37] on icon at bounding box center [130, 38] width 11 height 16
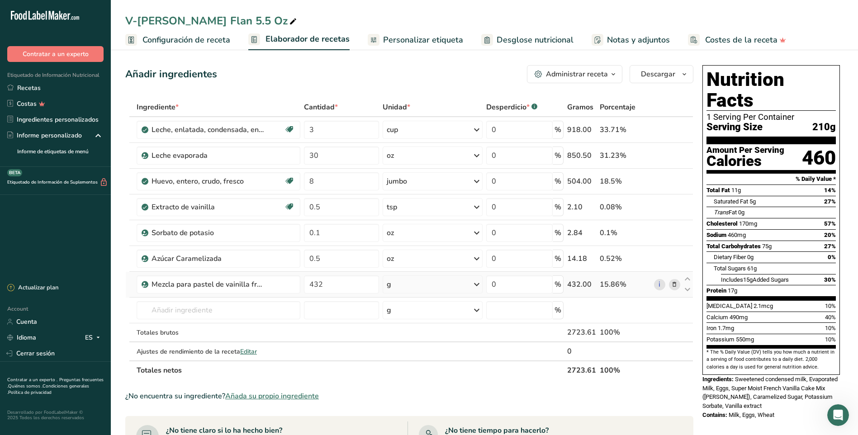
click at [676, 283] on icon at bounding box center [674, 285] width 6 height 10
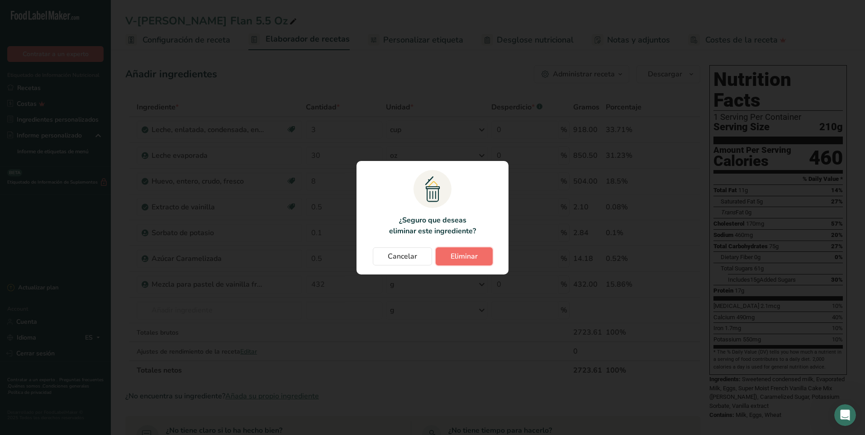
click at [447, 257] on button "Eliminar" at bounding box center [464, 256] width 57 height 18
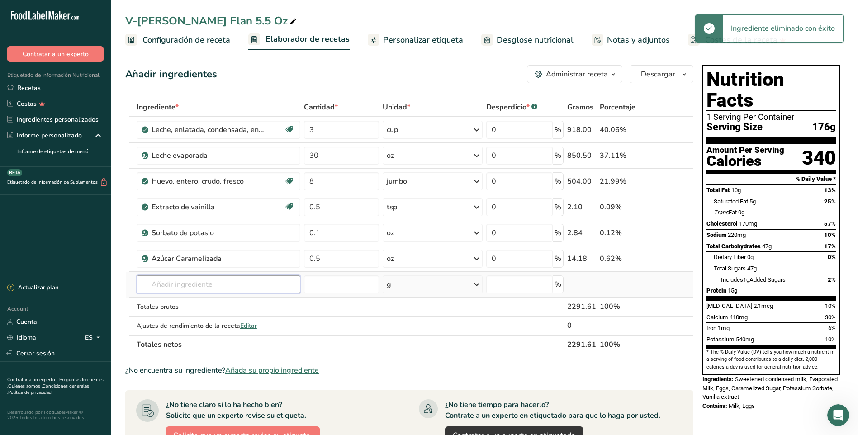
click at [145, 282] on input "text" at bounding box center [219, 285] width 164 height 18
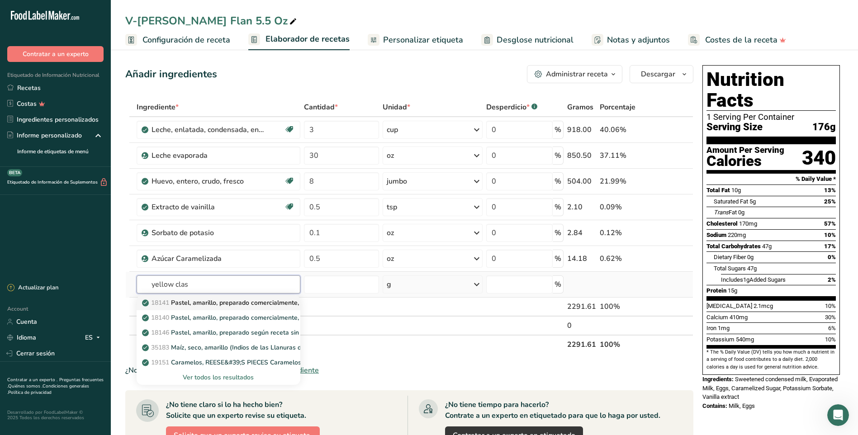
type input "yellow clas"
click at [227, 305] on p "18141 Pastel, amarillo, preparado comercialmente, con glaseado de vainilla" at bounding box center [257, 303] width 227 height 10
type input "Cake, yellow, commercially prepared, with vanilla frosting"
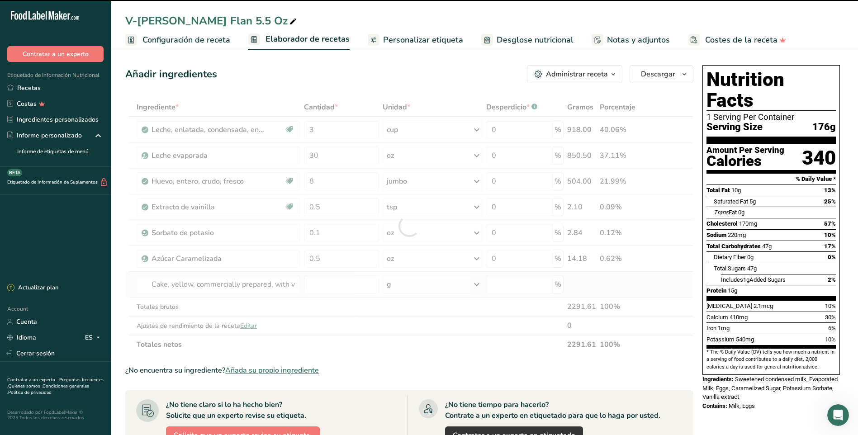
type input "0"
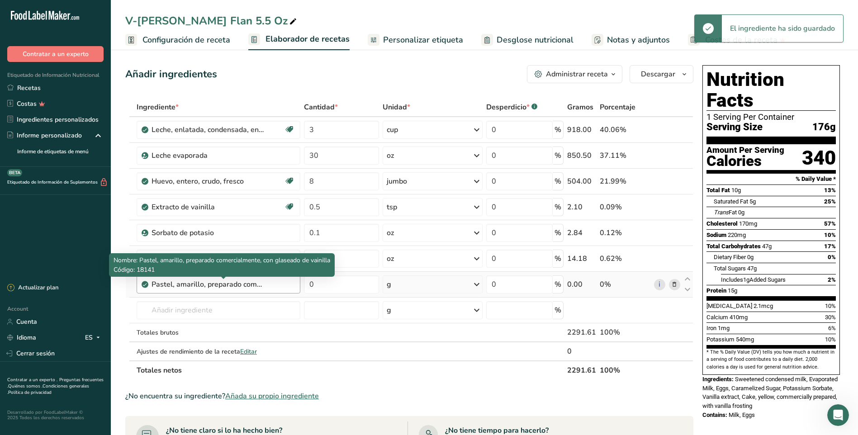
click at [264, 287] on div "Pastel, amarillo, preparado comercialmente, con glaseado de vainilla" at bounding box center [208, 284] width 113 height 11
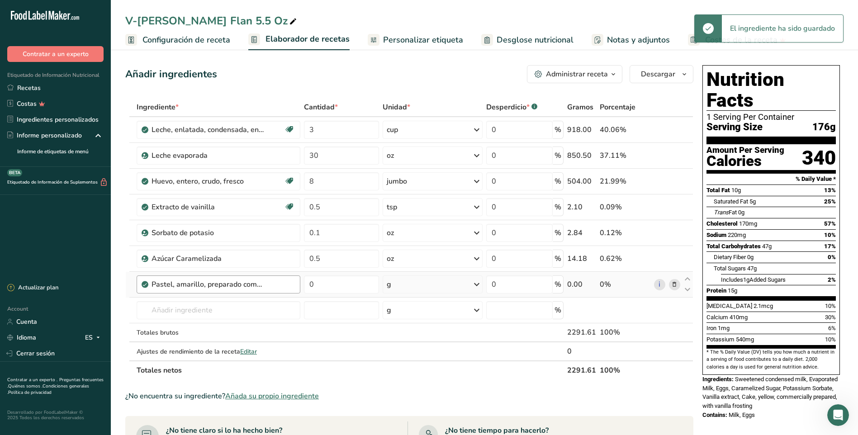
click at [264, 287] on div "Pastel, amarillo, preparado comercialmente, con glaseado de vainilla" at bounding box center [208, 284] width 113 height 11
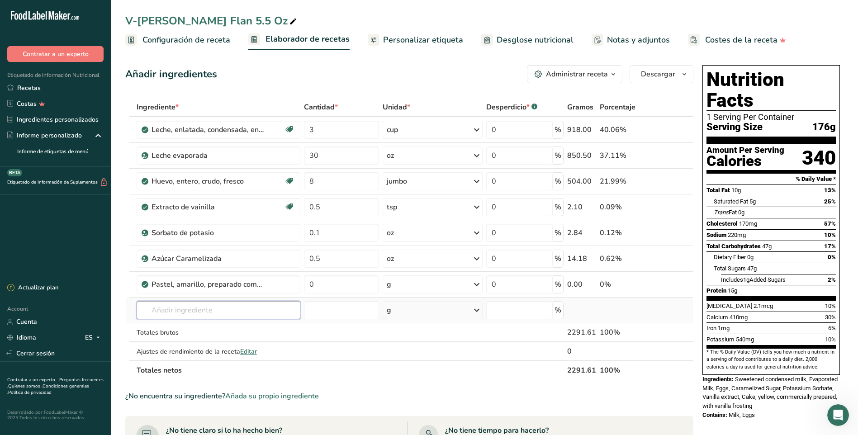
click at [155, 309] on input "text" at bounding box center [219, 310] width 164 height 18
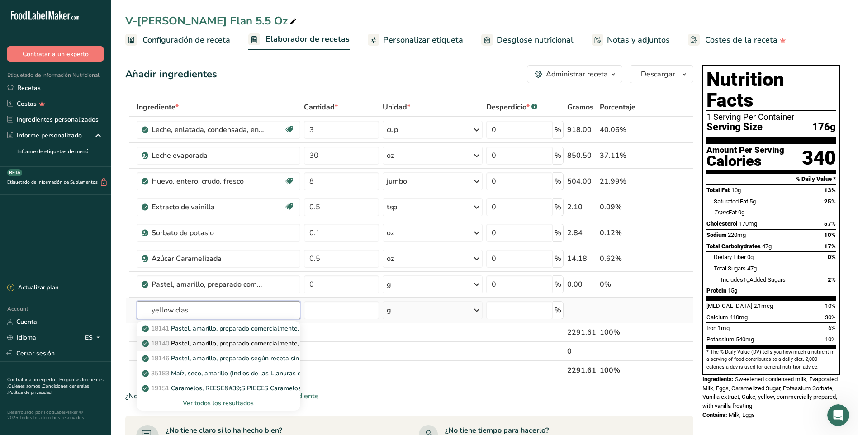
type input "yellow clas"
click at [294, 345] on p "18140 Pastel, amarillo, preparado comercialmente, con glaseado de chocolate, pa…" at bounding box center [292, 344] width 296 height 10
type input "Cake, yellow, commercially prepared, with chocolate frosting, in-store bakery"
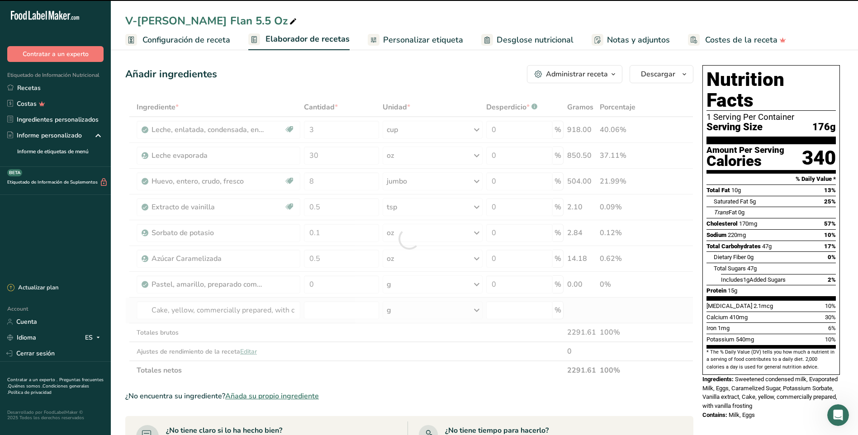
type input "0"
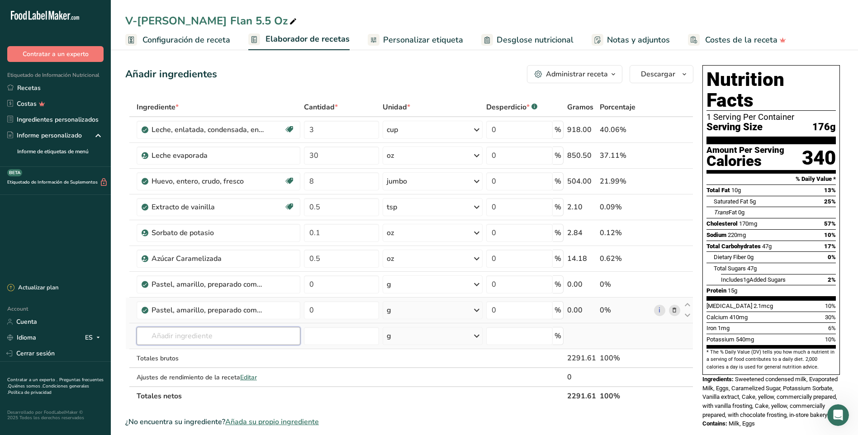
click at [193, 333] on input "text" at bounding box center [219, 336] width 164 height 18
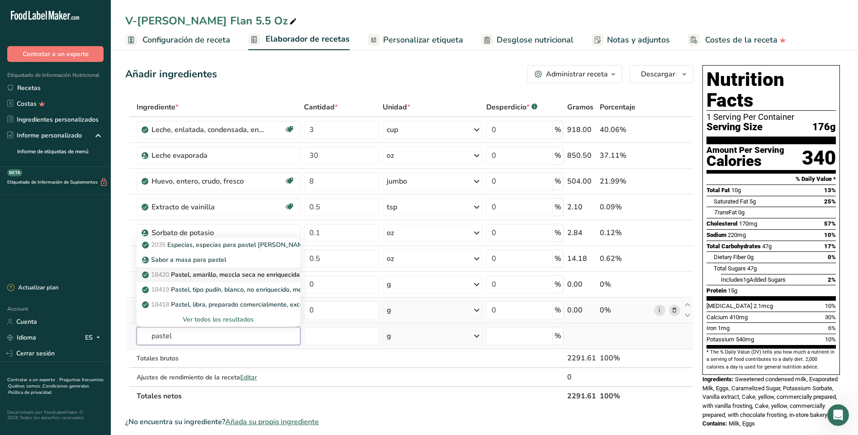
type input "pastel"
click at [238, 276] on p "18420 Pastel, amarillo, mezcla seca no enriquecida" at bounding box center [222, 275] width 156 height 10
type input "Cake, yellow, unenriched, dry mix"
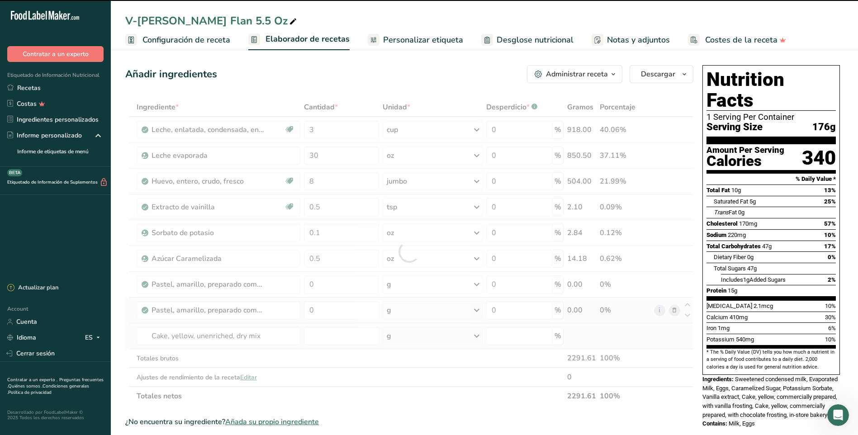
type input "0"
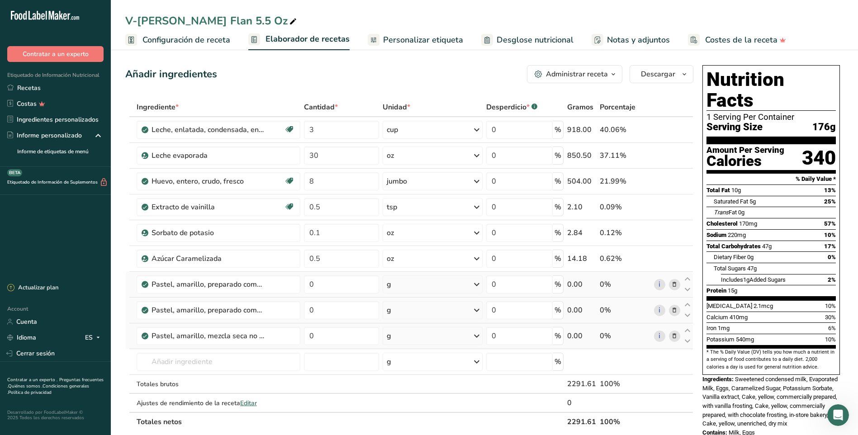
click at [676, 284] on icon at bounding box center [674, 285] width 6 height 10
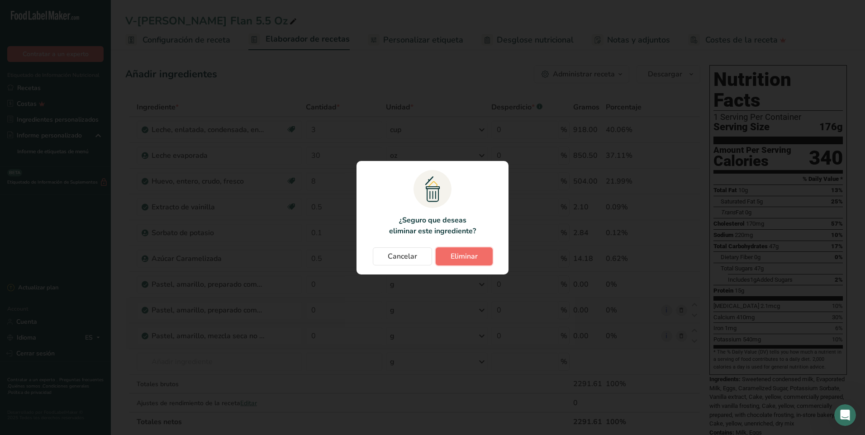
click at [461, 255] on span "Eliminar" at bounding box center [464, 256] width 27 height 11
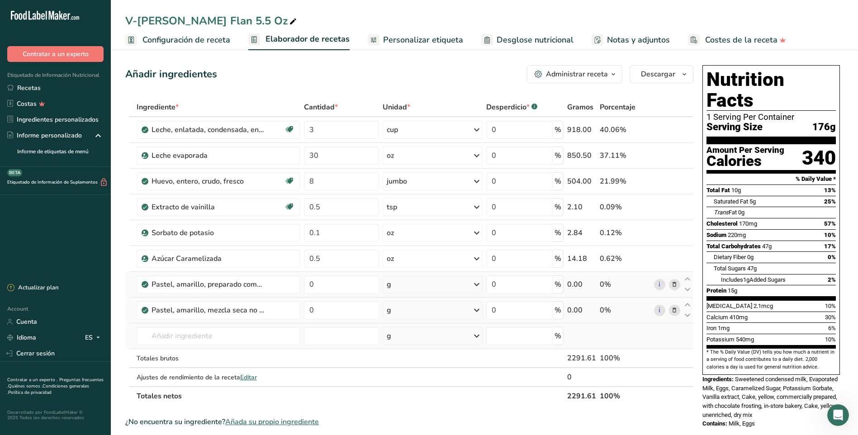
drag, startPoint x: 670, startPoint y: 286, endPoint x: 675, endPoint y: 285, distance: 5.0
click at [675, 285] on span at bounding box center [674, 284] width 11 height 11
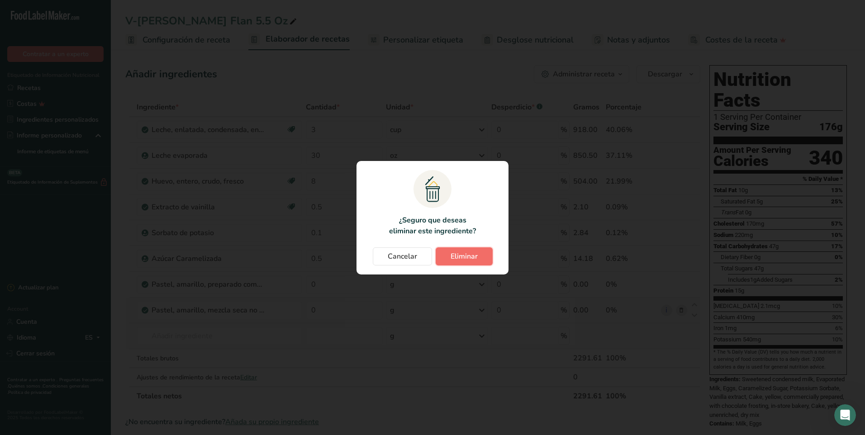
click at [477, 258] on span "Eliminar" at bounding box center [464, 256] width 27 height 11
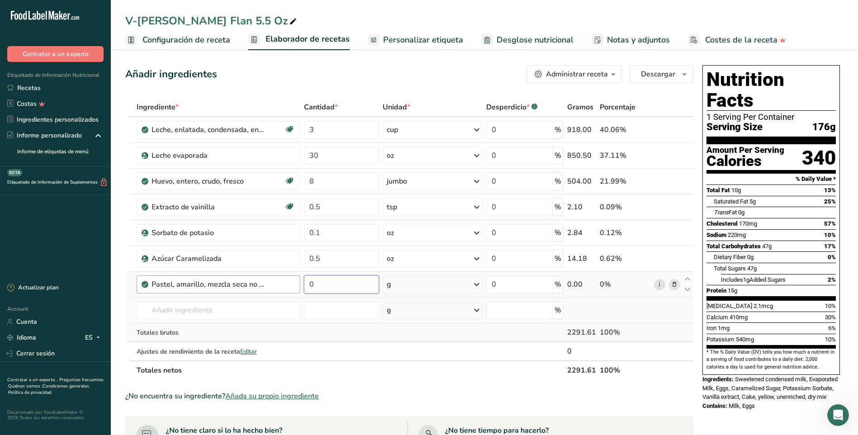
drag, startPoint x: 317, startPoint y: 284, endPoint x: 291, endPoint y: 284, distance: 26.2
click at [291, 284] on tr "Pastel, amarillo, mezcla seca no enriquecida 0 g Porciones 1 oz 1 package (18.5…" at bounding box center [409, 285] width 567 height 26
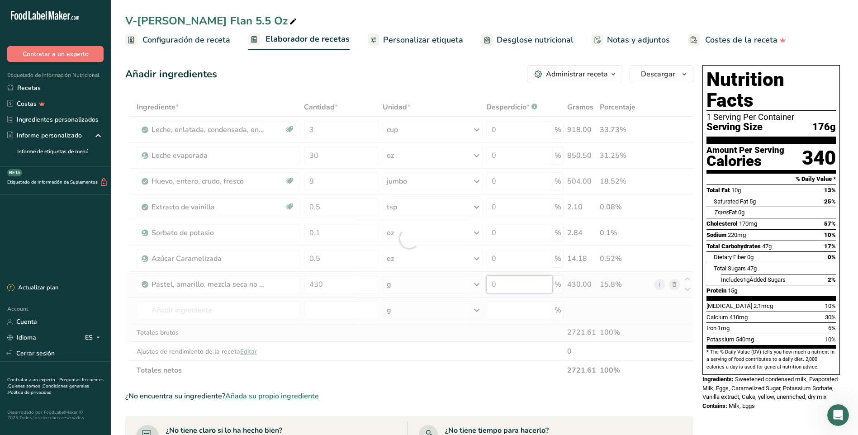
click at [526, 284] on div "Ingrediente * Cantidad * Unidad * Desperdicio * .a-a{fill:#347362;}.b-a{fill:#f…" at bounding box center [409, 239] width 568 height 282
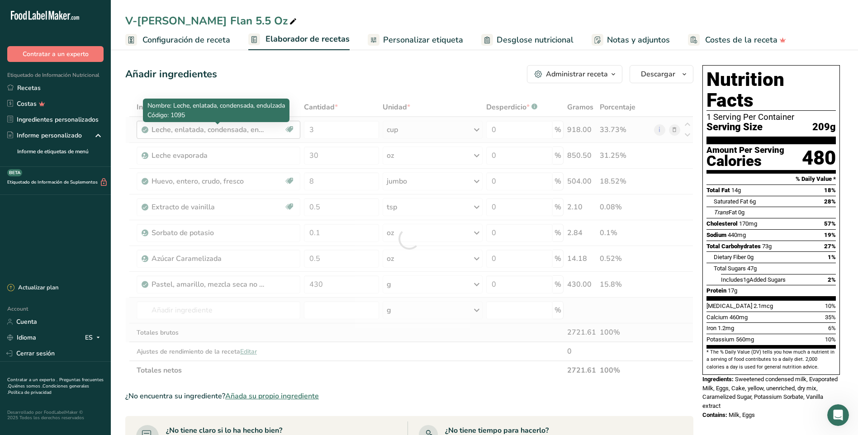
click at [237, 127] on div "Ingrediente * Cantidad * Unidad * Desperdicio * .a-a{fill:#347362;}.b-a{fill:#f…" at bounding box center [409, 239] width 568 height 282
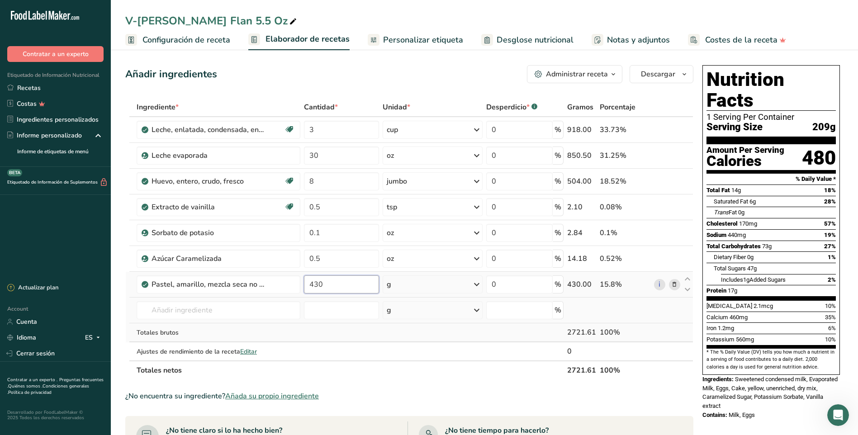
drag, startPoint x: 318, startPoint y: 286, endPoint x: 352, endPoint y: 283, distance: 33.6
click at [352, 283] on input "430" at bounding box center [341, 285] width 75 height 18
type input "43"
click at [15, 87] on link "Recetas" at bounding box center [55, 88] width 111 height 16
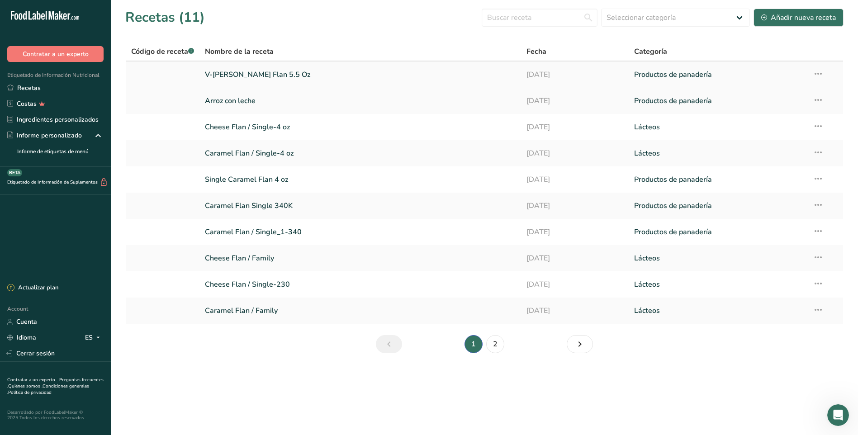
click at [819, 73] on icon at bounding box center [818, 74] width 11 height 16
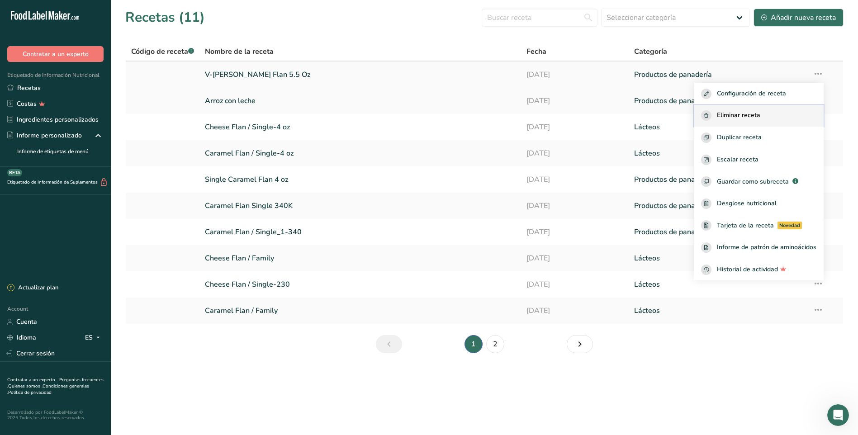
click at [749, 116] on span "Eliminar receta" at bounding box center [738, 115] width 43 height 10
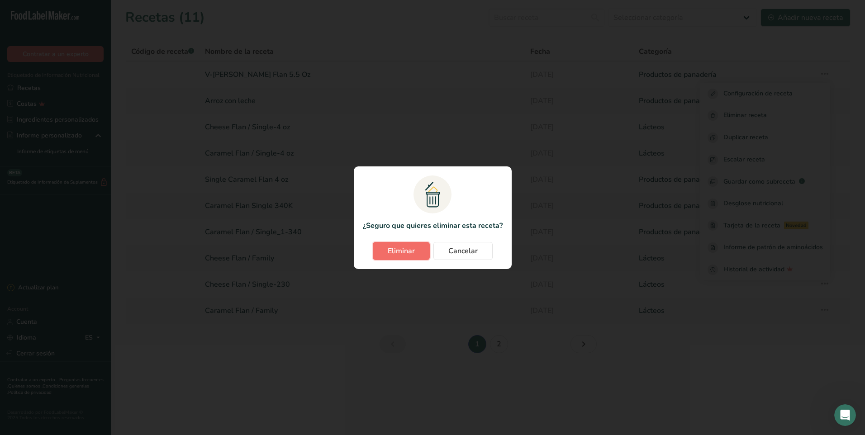
click at [405, 251] on span "Eliminar" at bounding box center [401, 251] width 27 height 11
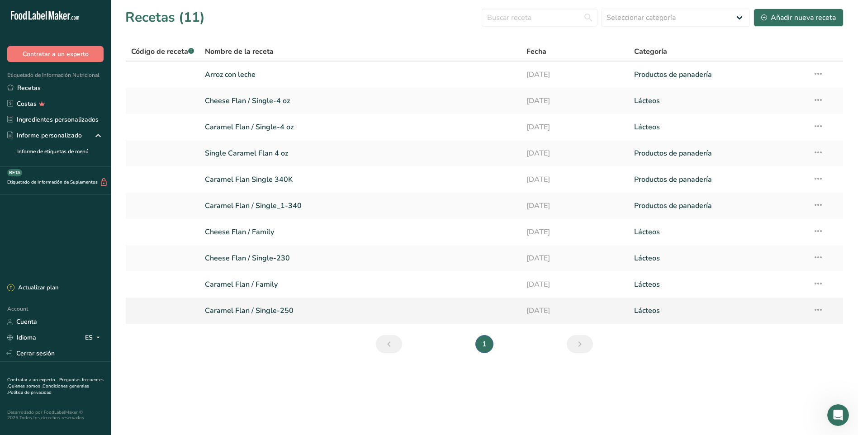
click at [259, 310] on link "Caramel Flan / Single-250" at bounding box center [360, 310] width 311 height 19
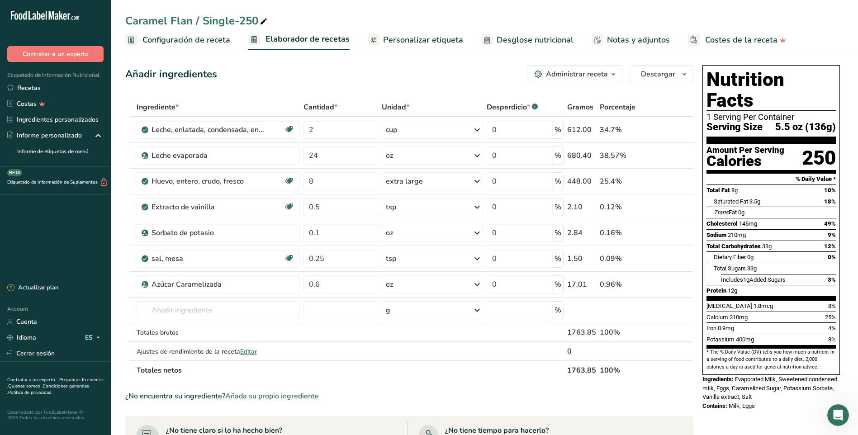
click at [192, 43] on span "Configuración de receta" at bounding box center [187, 40] width 88 height 12
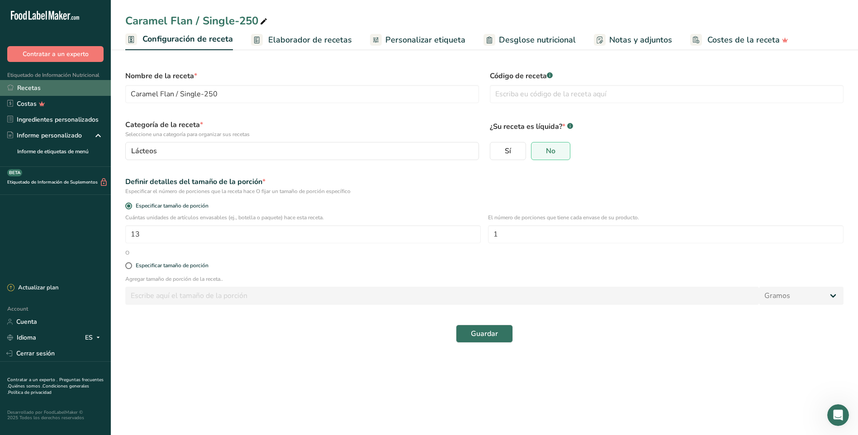
click at [15, 88] on link "Recetas" at bounding box center [55, 88] width 111 height 16
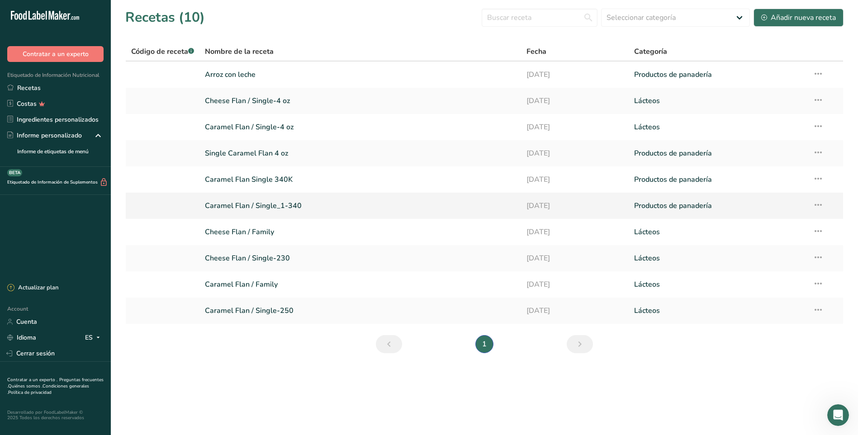
click at [264, 202] on link "Caramel Flan / Single_1-340" at bounding box center [360, 205] width 311 height 19
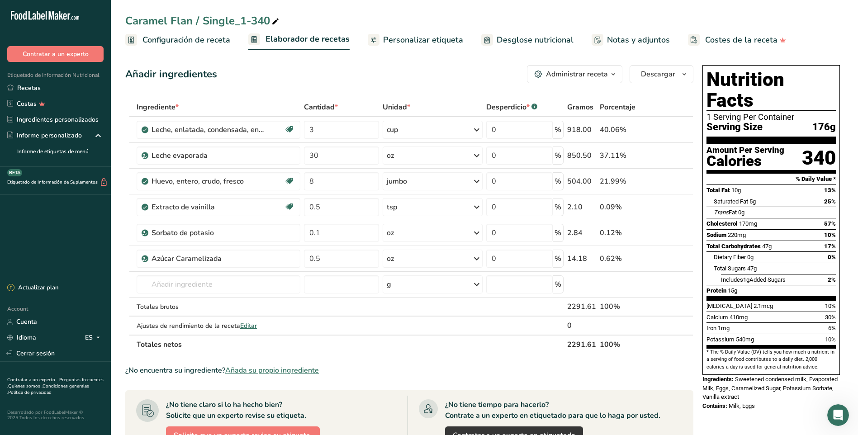
click at [200, 40] on span "Configuración de receta" at bounding box center [187, 40] width 88 height 12
drag, startPoint x: 316, startPoint y: 129, endPoint x: 281, endPoint y: 122, distance: 36.1
click at [281, 122] on tr "Leche, enlatada, condensada, endulzada Libre de gluten Vegetariano Libre de soj…" at bounding box center [409, 130] width 567 height 26
click at [271, 126] on div "Ingrediente * Cantidad * Unidad * Desperdicio * .a-a{fill:#347362;}.b-a{fill:#f…" at bounding box center [409, 226] width 568 height 257
click at [285, 128] on span at bounding box center [289, 129] width 11 height 11
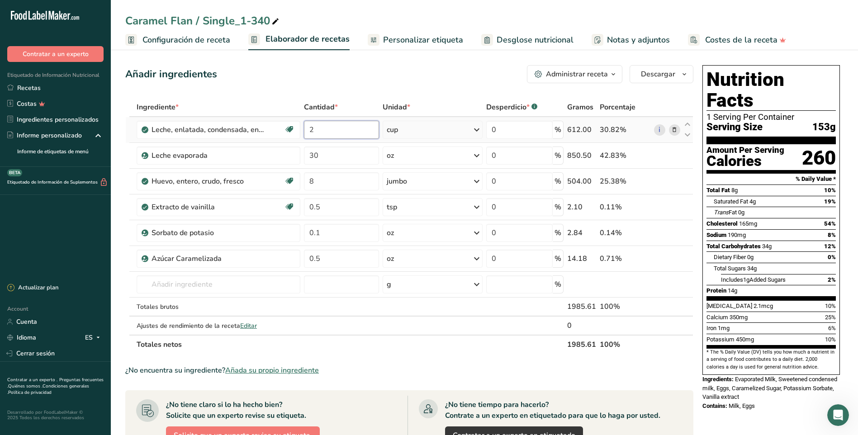
click at [326, 128] on input "2" at bounding box center [341, 130] width 75 height 18
type input "2.5"
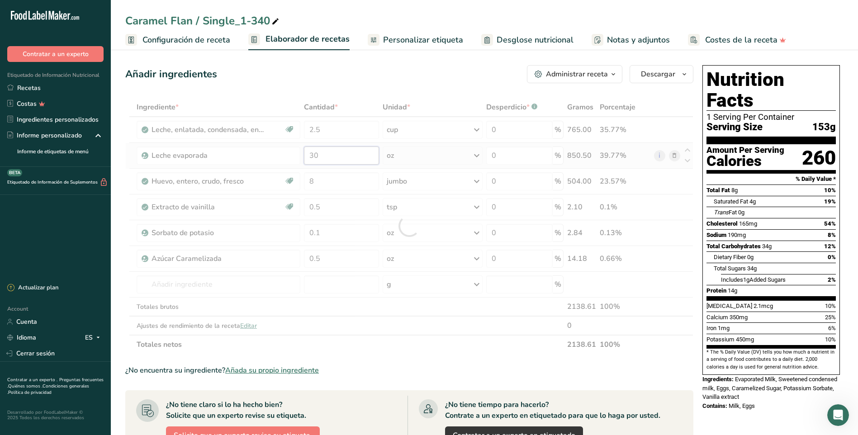
click at [345, 154] on div "Ingrediente * Cantidad * Unidad * Desperdicio * .a-a{fill:#347362;}.b-a{fill:#f…" at bounding box center [409, 226] width 568 height 257
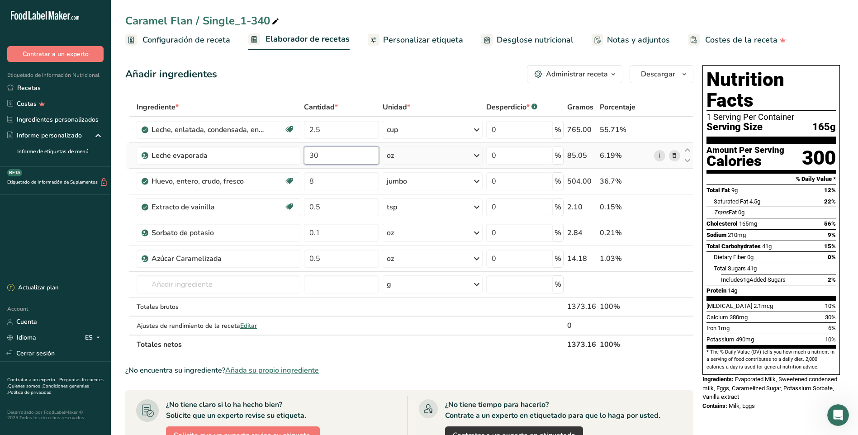
type input "3"
type input "24"
click at [345, 186] on div "Ingrediente * Cantidad * Unidad * Desperdicio * .a-a{fill:#347362;}.b-a{fill:#f…" at bounding box center [409, 226] width 568 height 257
drag, startPoint x: 349, startPoint y: 181, endPoint x: 295, endPoint y: 174, distance: 54.3
click at [295, 174] on tr "Huevo, entero, crudo, fresco Libre de gluten Vegetariano Libre de soja 8 jumbo …" at bounding box center [409, 182] width 567 height 26
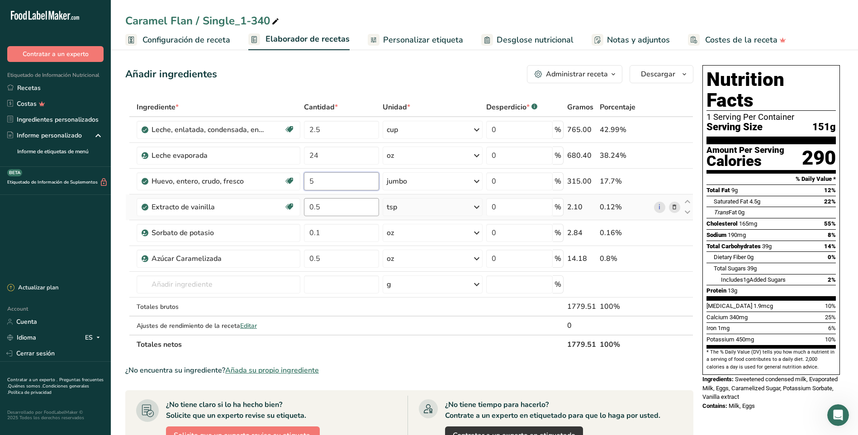
type input "5"
click at [341, 209] on div "Ingrediente * Cantidad * Unidad * Desperdicio * .a-a{fill:#347362;}.b-a{fill:#f…" at bounding box center [409, 226] width 568 height 257
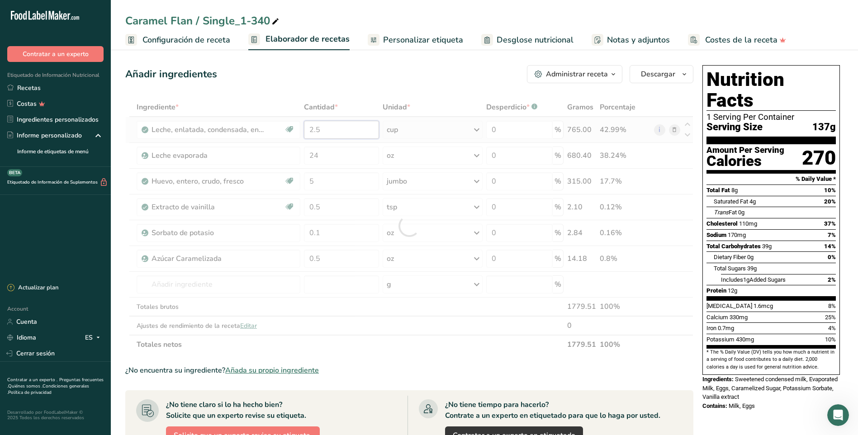
click at [339, 128] on div "Ingrediente * Cantidad * Unidad * Desperdicio * .a-a{fill:#347362;}.b-a{fill:#f…" at bounding box center [409, 226] width 568 height 257
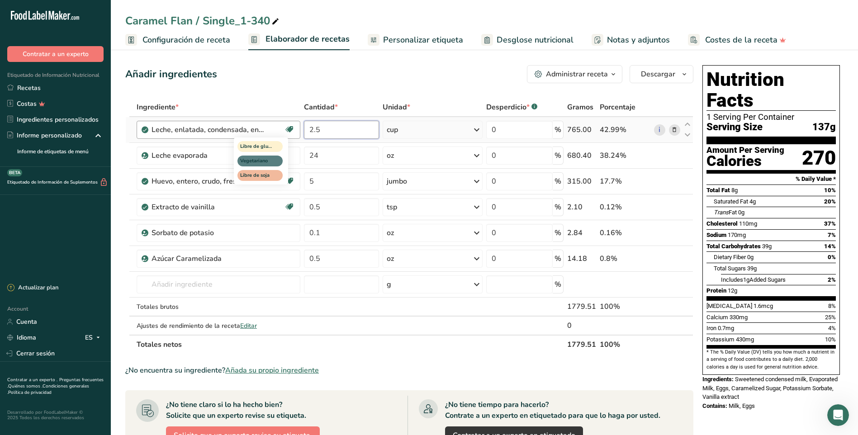
drag, startPoint x: 336, startPoint y: 128, endPoint x: 291, endPoint y: 127, distance: 45.2
click at [291, 127] on tr "Leche, enlatada, condensada, endulzada Libre de gluten Vegetariano Libre de soj…" at bounding box center [409, 130] width 567 height 26
click at [351, 131] on input "2.5" at bounding box center [341, 130] width 75 height 18
drag, startPoint x: 310, startPoint y: 128, endPoint x: 329, endPoint y: 128, distance: 18.6
click at [329, 128] on input "2.5" at bounding box center [341, 130] width 75 height 18
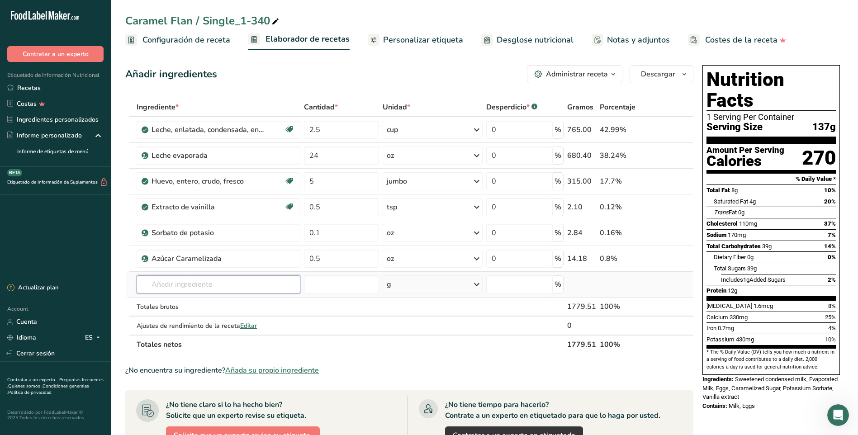
click at [241, 281] on div "Ingrediente * Cantidad * Unidad * Desperdicio * .a-a{fill:#347362;}.b-a{fill:#f…" at bounding box center [409, 226] width 568 height 257
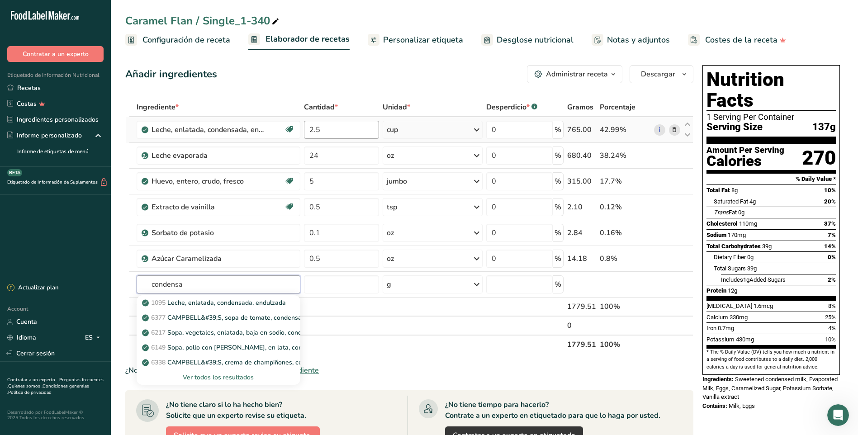
type input "condensa"
click at [335, 133] on input "2.5" at bounding box center [341, 130] width 75 height 18
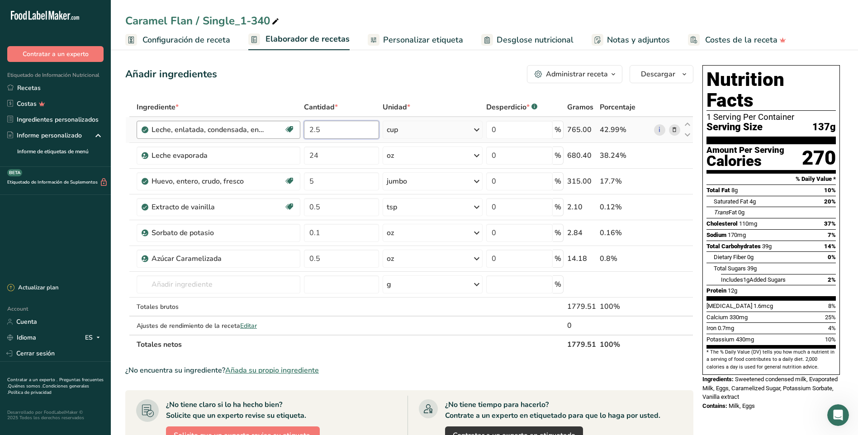
drag, startPoint x: 331, startPoint y: 130, endPoint x: 295, endPoint y: 127, distance: 35.9
click at [295, 127] on tr "Leche, enlatada, condensada, endulzada Libre de gluten Vegetariano Libre de soj…" at bounding box center [409, 130] width 567 height 26
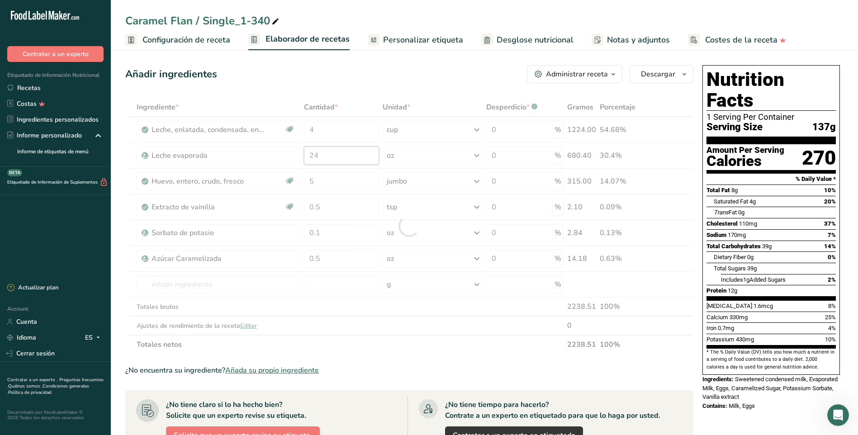
drag, startPoint x: 324, startPoint y: 158, endPoint x: 305, endPoint y: 156, distance: 18.3
click at [305, 156] on div "Ingrediente * Cantidad * Unidad * Desperdicio * .a-a{fill:#347362;}.b-a{fill:#f…" at bounding box center [409, 226] width 568 height 257
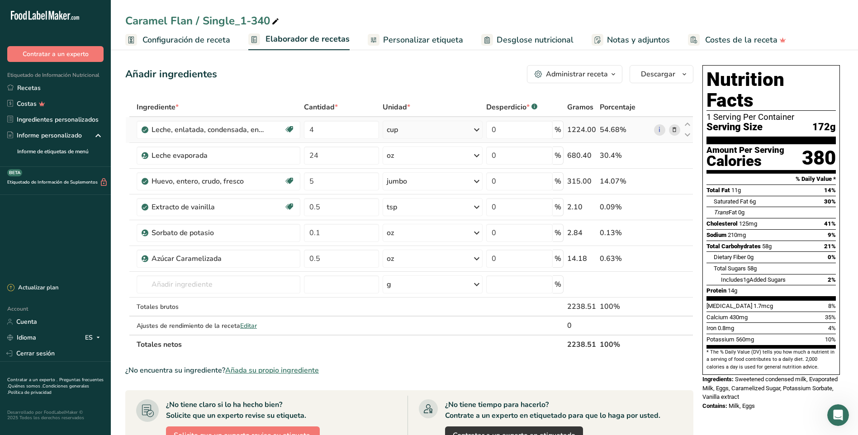
click at [478, 129] on div "Ingrediente * Cantidad * Unidad * Desperdicio * .a-a{fill:#347362;}.b-a{fill:#f…" at bounding box center [409, 226] width 568 height 257
click at [476, 130] on icon at bounding box center [476, 130] width 11 height 16
click at [400, 159] on div "1 fl oz" at bounding box center [426, 160] width 76 height 13
drag, startPoint x: 319, startPoint y: 132, endPoint x: 301, endPoint y: 127, distance: 18.9
click at [301, 127] on tr "Leche, enlatada, condensada, endulzada Libre de gluten Vegetariano Libre de soj…" at bounding box center [409, 130] width 567 height 26
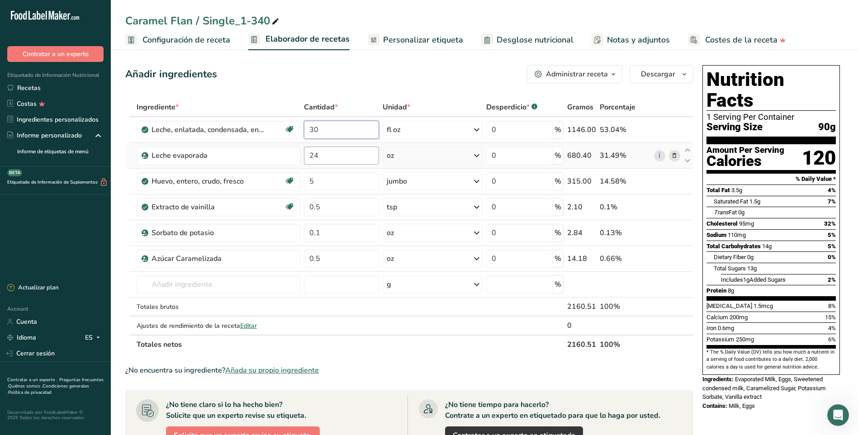
type input "30"
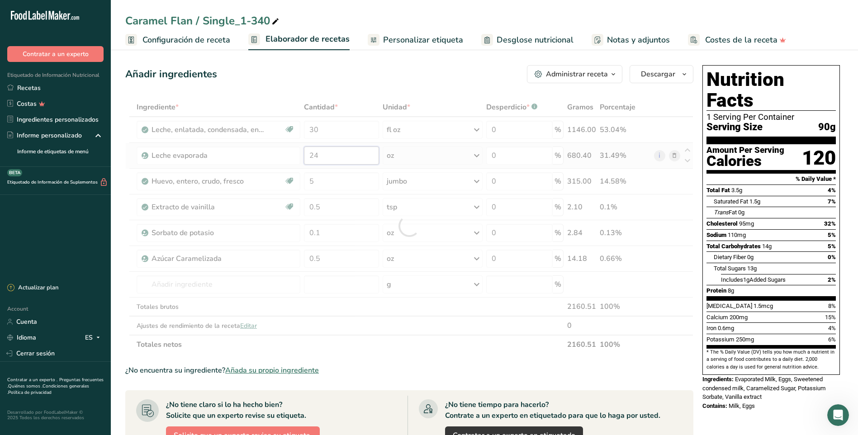
click at [343, 157] on div "Ingrediente * Cantidad * Unidad * Desperdicio * .a-a{fill:#347362;}.b-a{fill:#f…" at bounding box center [409, 226] width 568 height 257
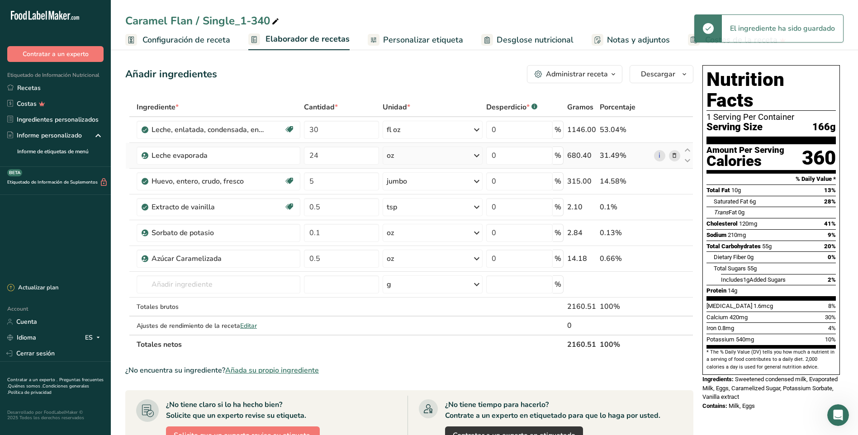
click at [477, 155] on div "Ingrediente * Cantidad * Unidad * Desperdicio * .a-a{fill:#347362;}.b-a{fill:#f…" at bounding box center [409, 226] width 568 height 257
click at [477, 155] on icon at bounding box center [476, 155] width 11 height 16
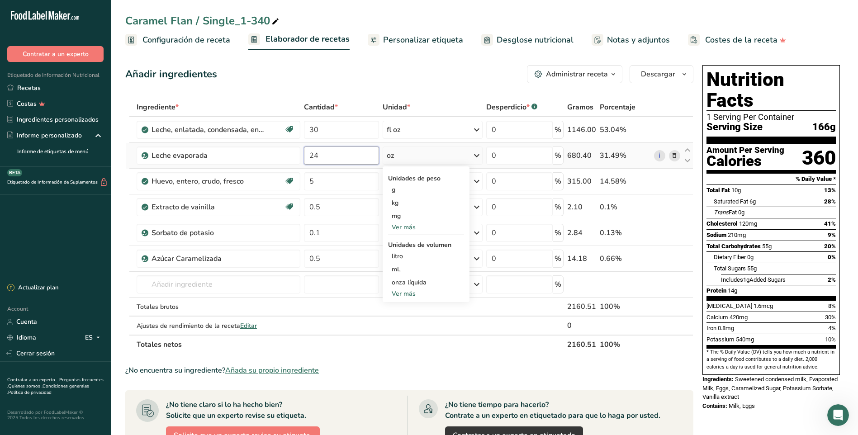
click at [335, 154] on input "24" at bounding box center [341, 156] width 75 height 18
drag, startPoint x: 335, startPoint y: 154, endPoint x: 237, endPoint y: 141, distance: 99.4
click at [237, 141] on tbody "Leche, enlatada, condensada, endulzada Libre de gluten Vegetariano Libre de soj…" at bounding box center [409, 226] width 567 height 218
type input "48"
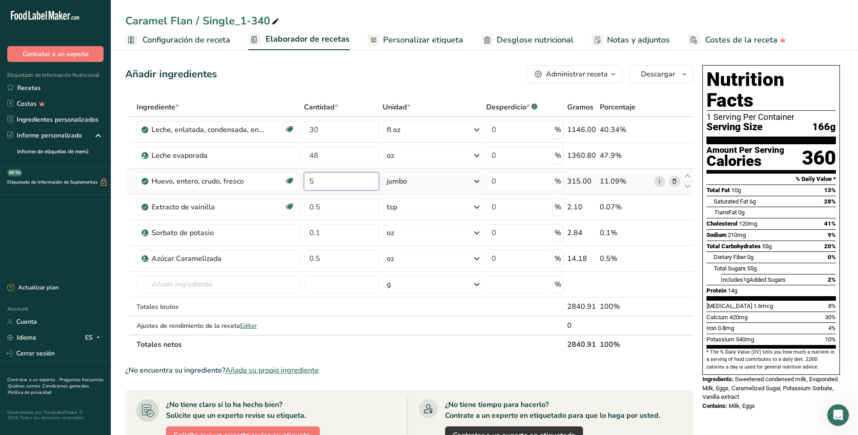
click at [335, 181] on div "Ingrediente * Cantidad * Unidad * Desperdicio * .a-a{fill:#347362;}.b-a{fill:#f…" at bounding box center [409, 226] width 568 height 257
